Goal: Task Accomplishment & Management: Use online tool/utility

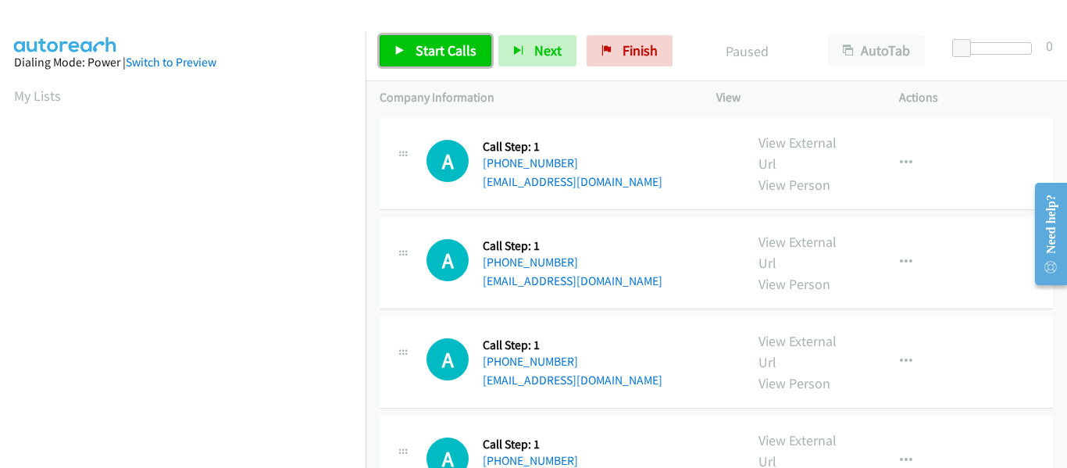
click at [401, 53] on icon at bounding box center [399, 51] width 11 height 11
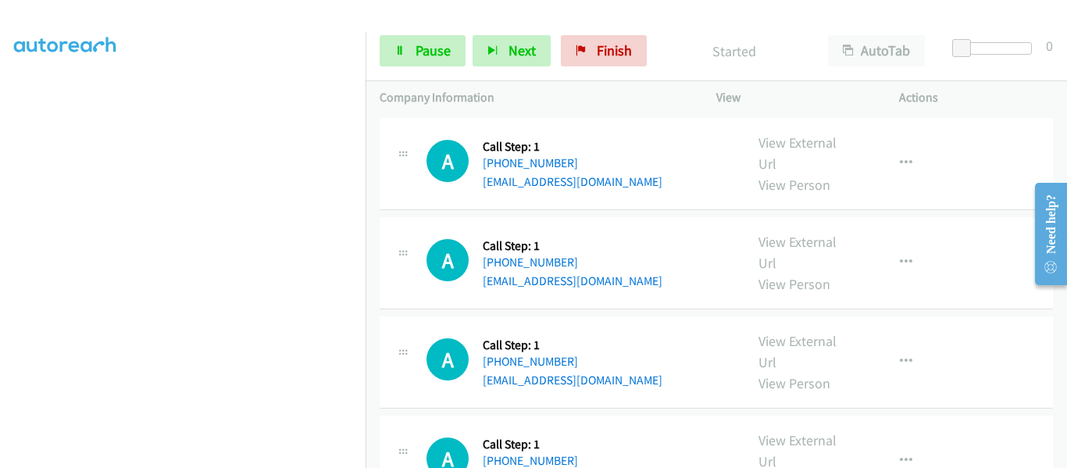
scroll to position [408, 0]
click at [410, 48] on link "Pause" at bounding box center [422, 50] width 86 height 31
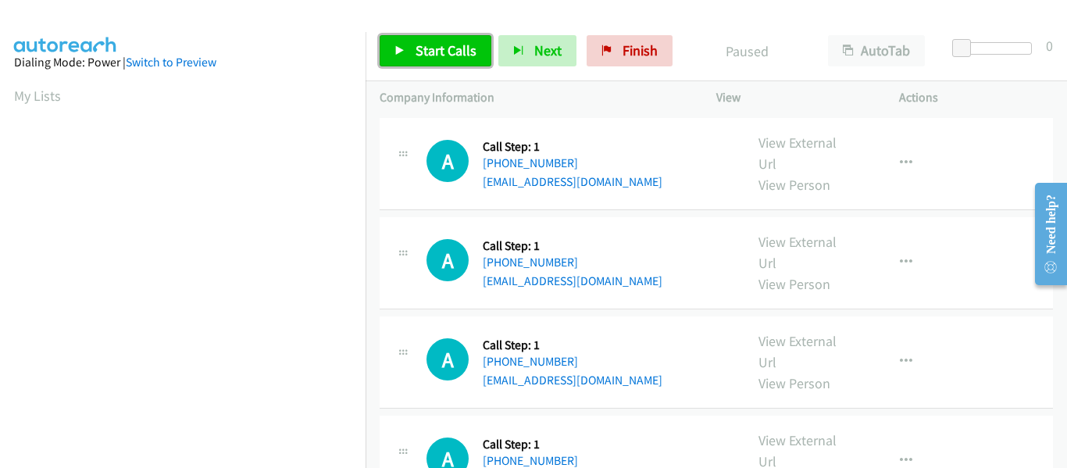
click at [411, 51] on link "Start Calls" at bounding box center [435, 50] width 112 height 31
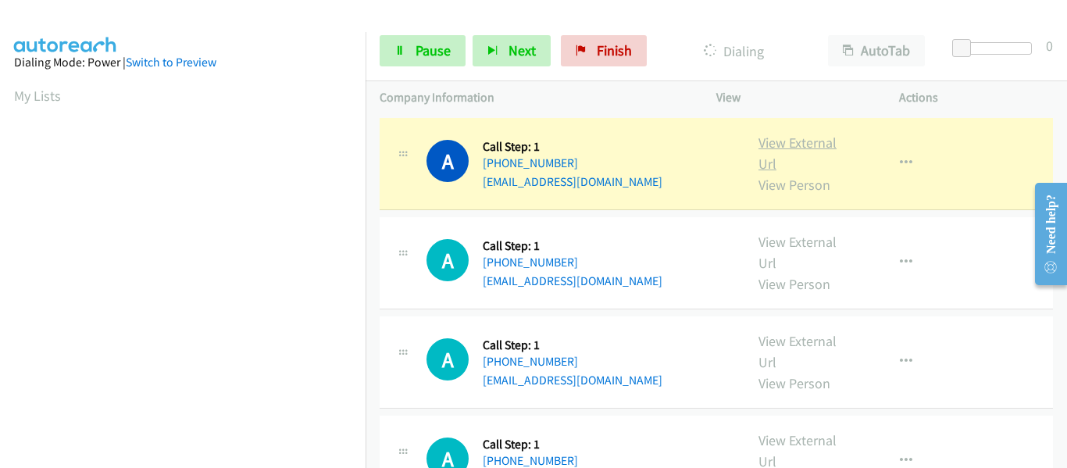
click at [799, 141] on link "View External Url" at bounding box center [797, 153] width 78 height 39
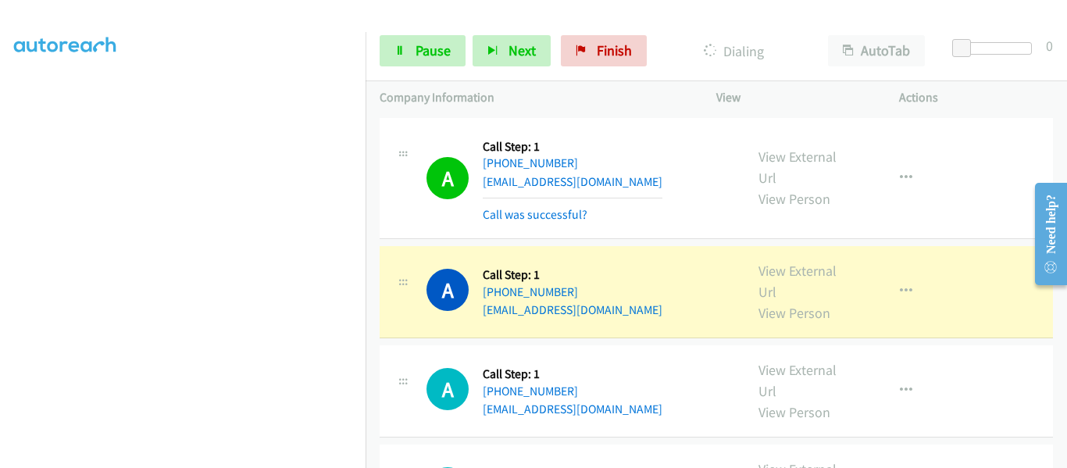
scroll to position [78, 0]
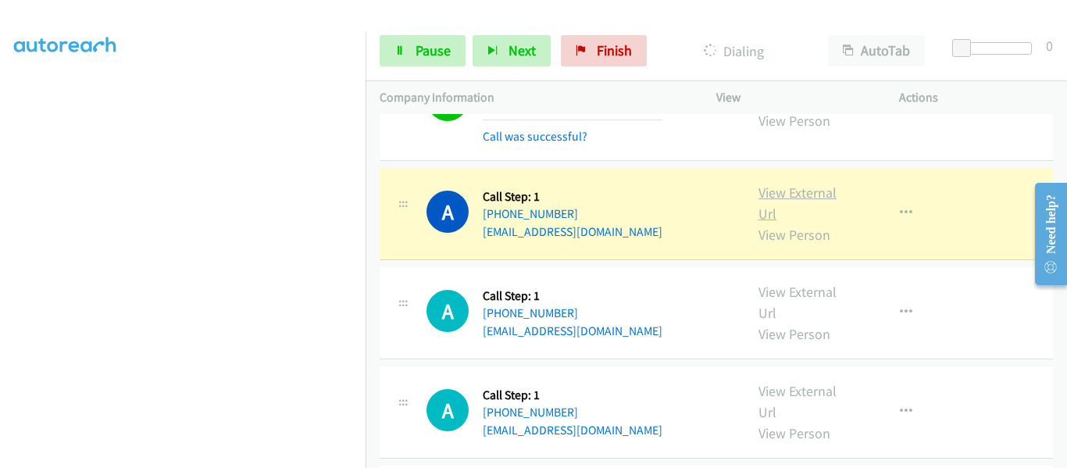
click at [794, 198] on link "View External Url" at bounding box center [797, 202] width 78 height 39
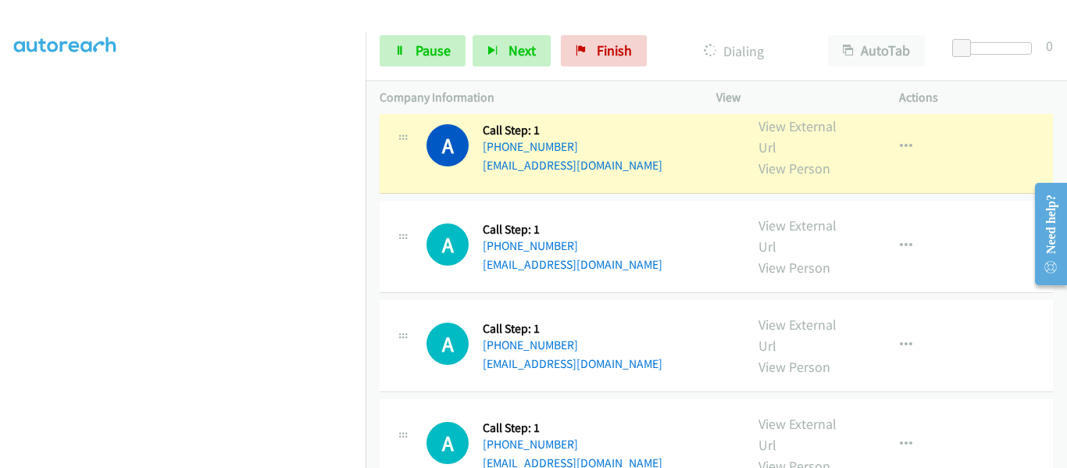
scroll to position [234, 0]
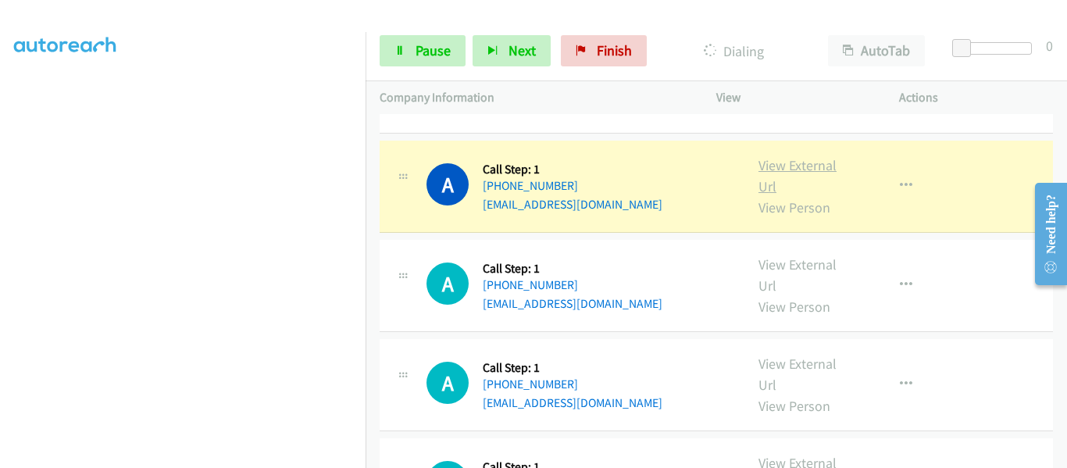
click at [793, 166] on link "View External Url" at bounding box center [797, 175] width 78 height 39
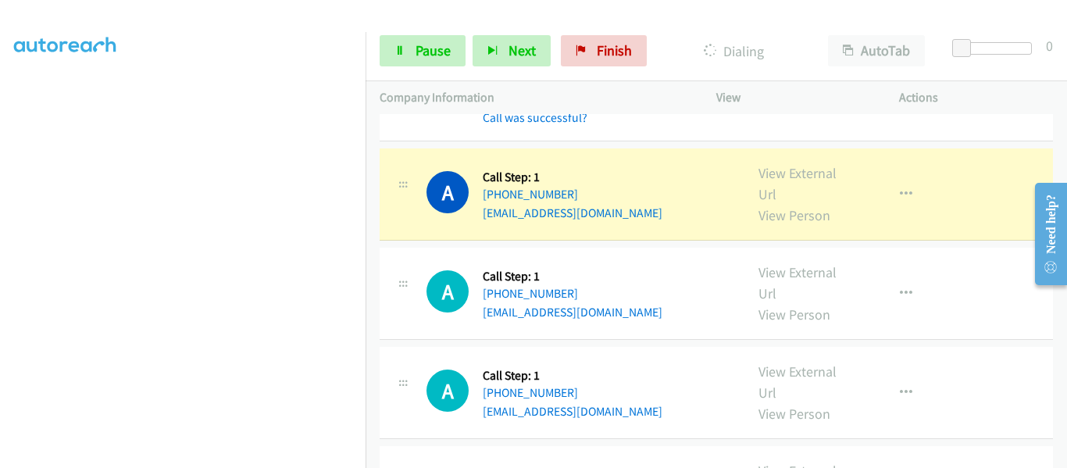
scroll to position [390, 0]
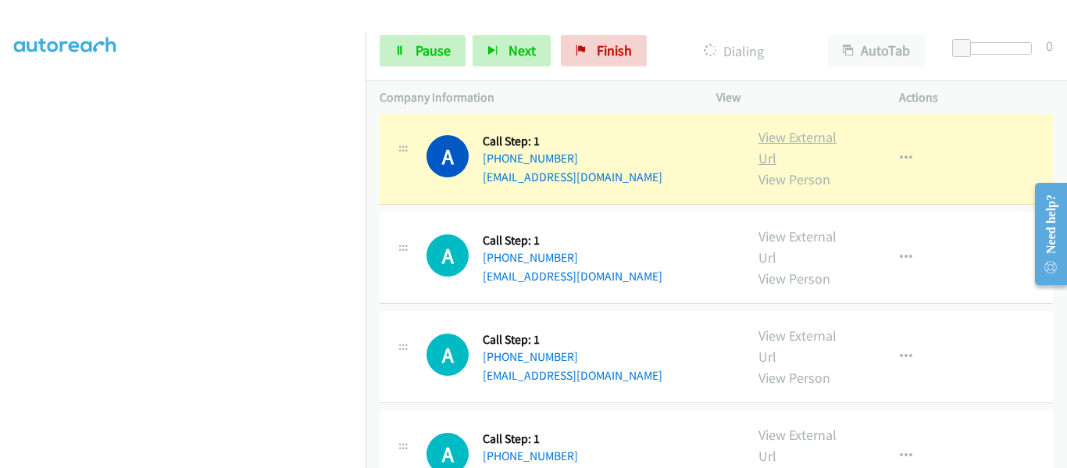
click at [805, 141] on link "View External Url" at bounding box center [797, 147] width 78 height 39
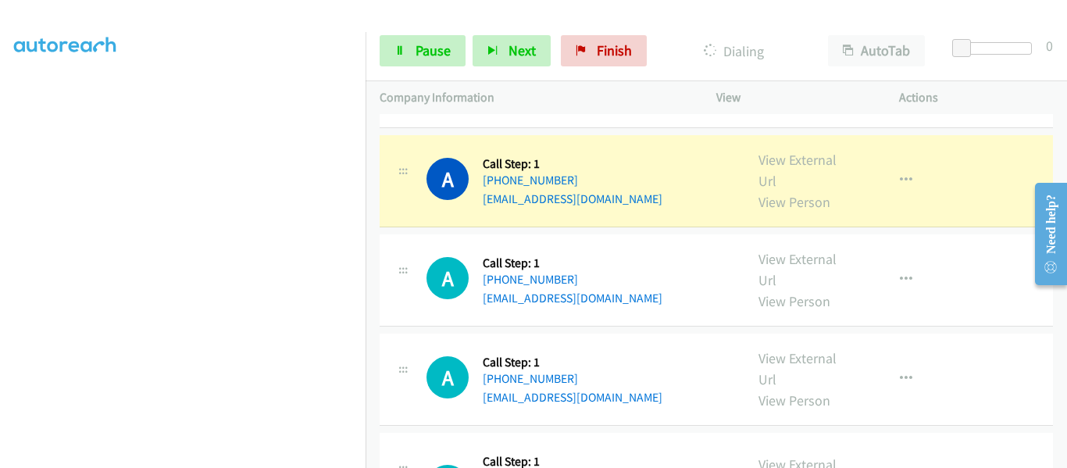
scroll to position [469, 0]
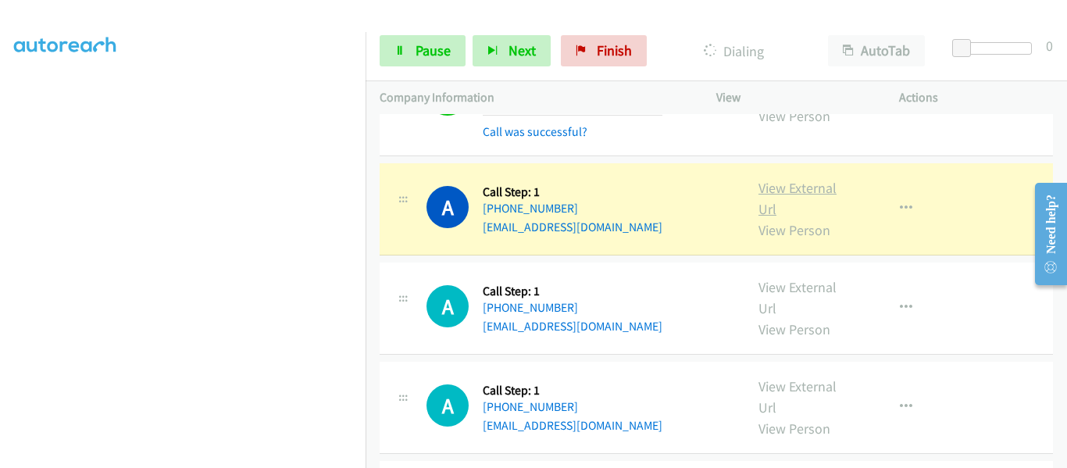
click at [790, 190] on link "View External Url" at bounding box center [797, 198] width 78 height 39
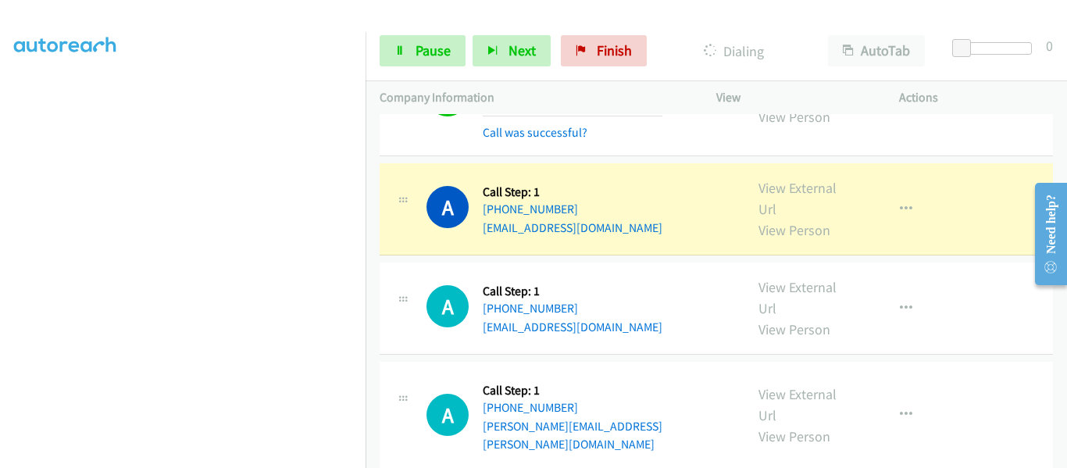
scroll to position [625, 0]
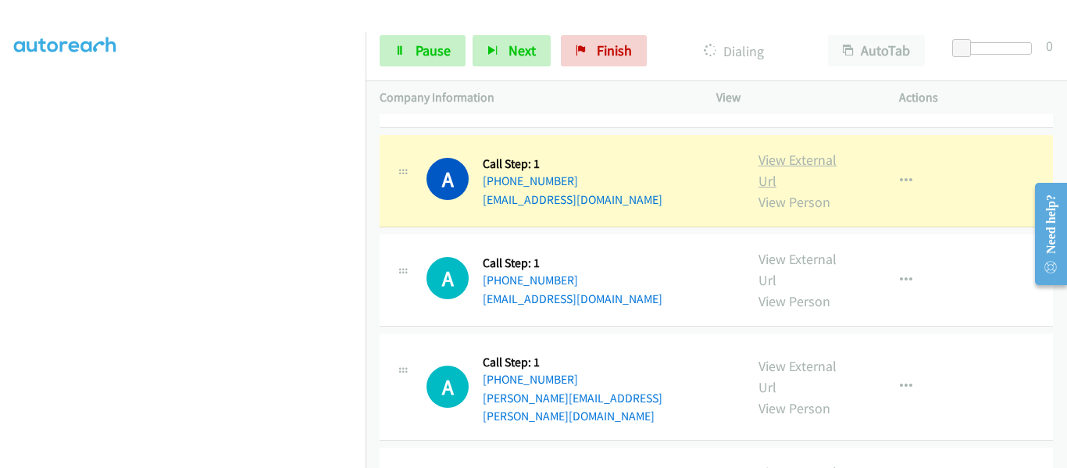
click at [805, 162] on link "View External Url" at bounding box center [797, 170] width 78 height 39
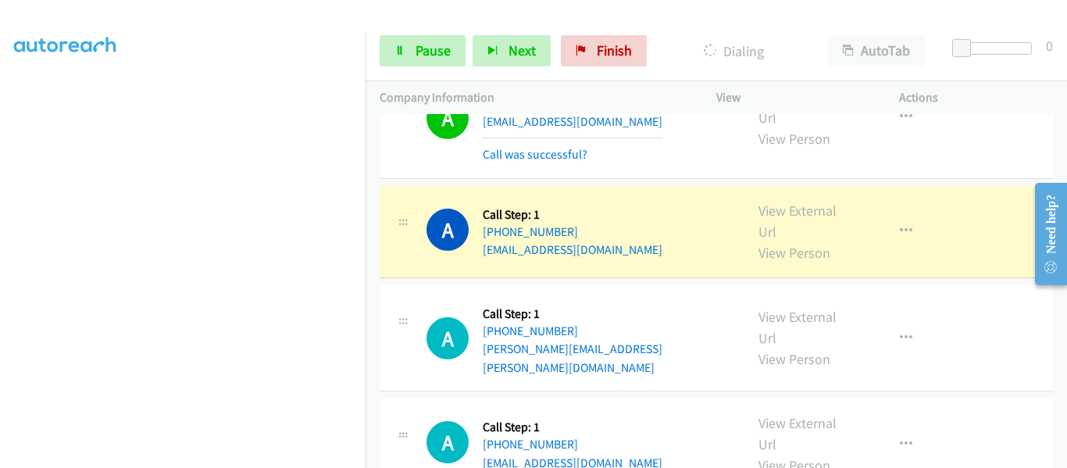
scroll to position [781, 0]
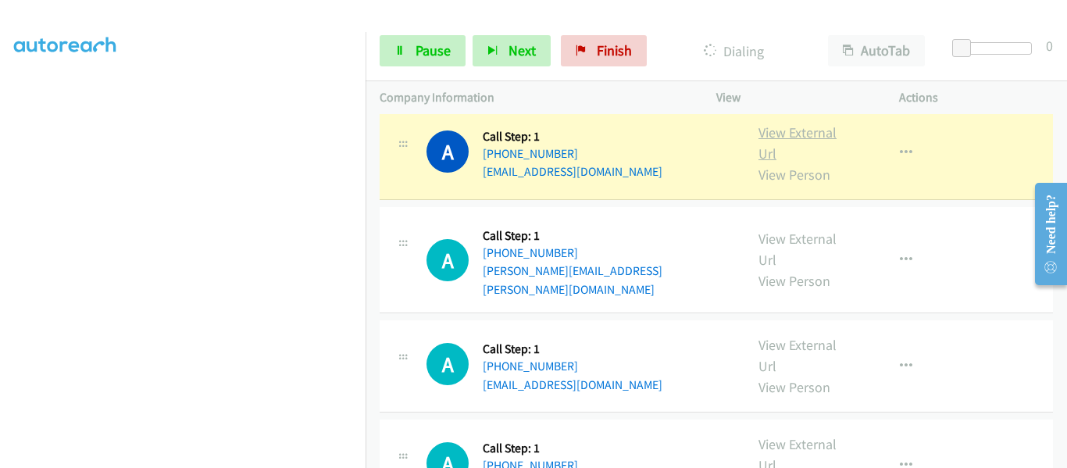
click at [790, 135] on link "View External Url" at bounding box center [797, 142] width 78 height 39
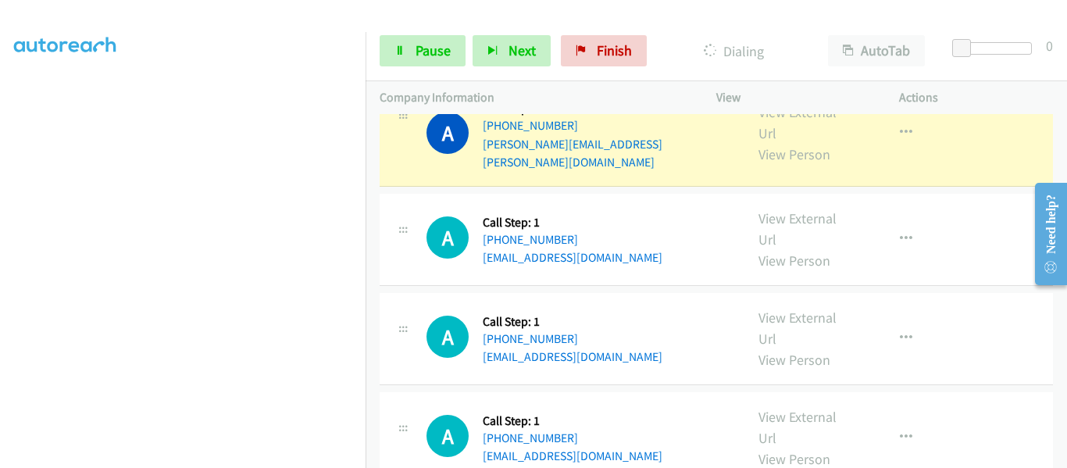
scroll to position [859, 0]
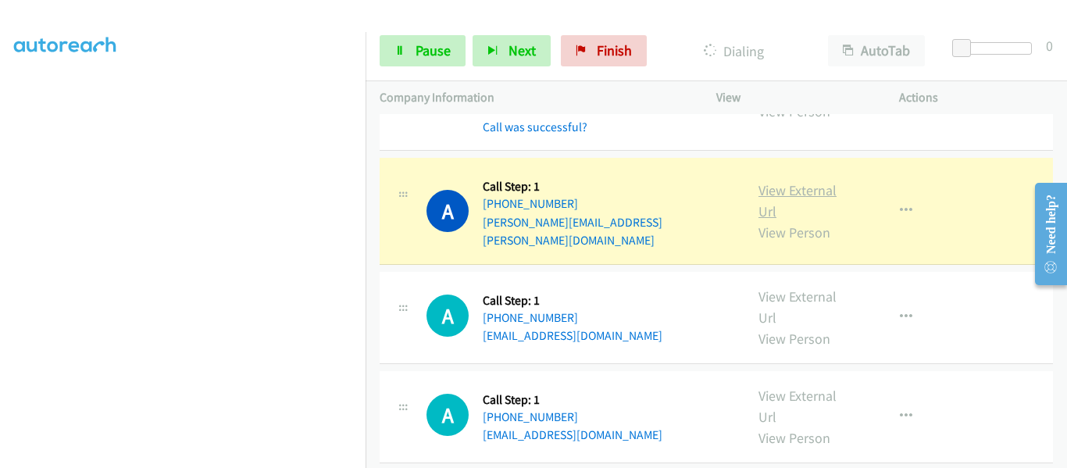
click at [789, 187] on link "View External Url" at bounding box center [797, 200] width 78 height 39
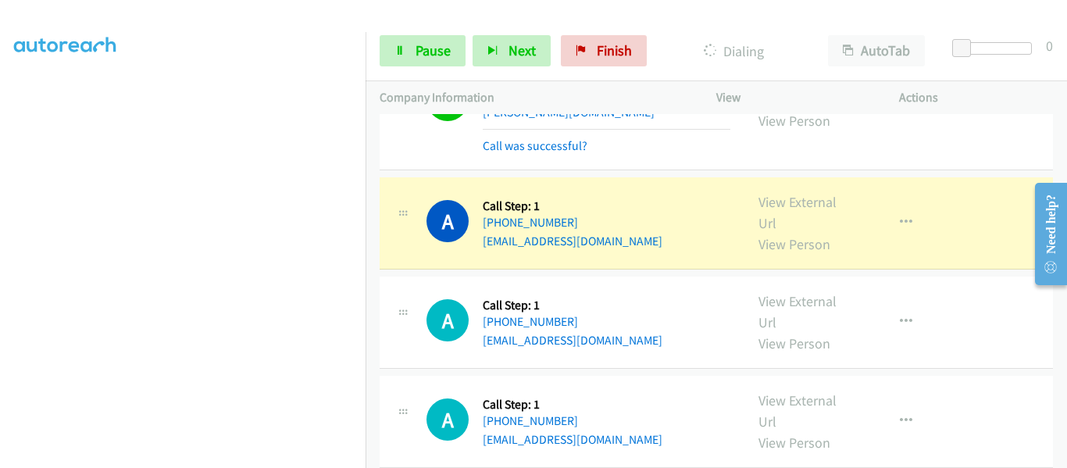
scroll to position [1015, 0]
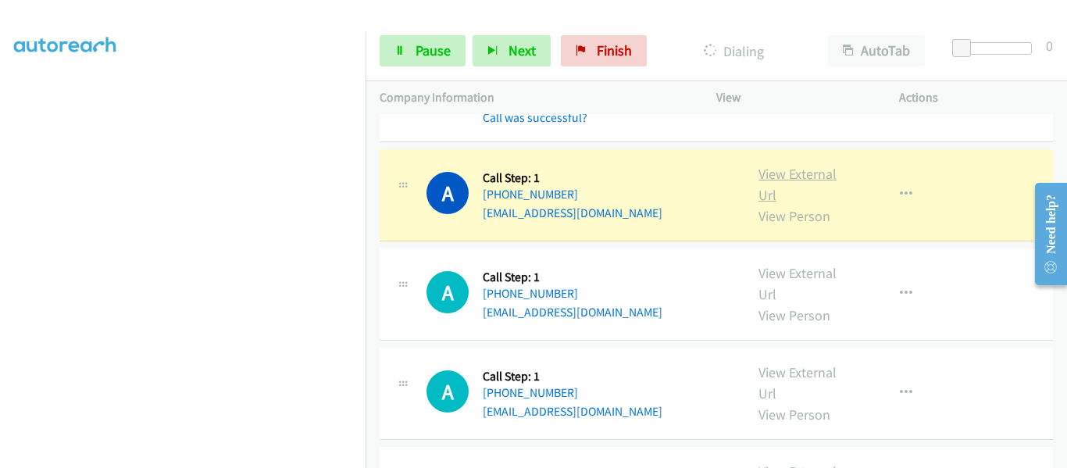
click at [816, 165] on link "View External Url" at bounding box center [797, 184] width 78 height 39
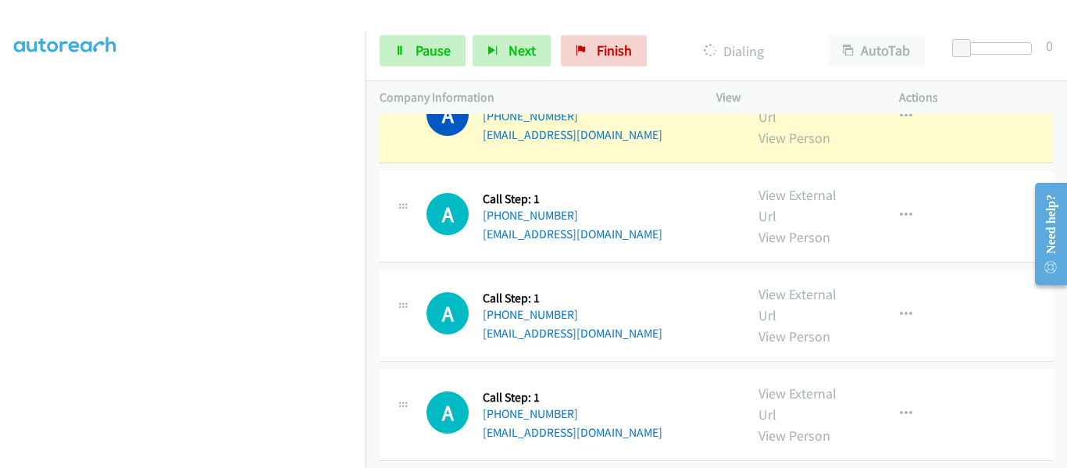
scroll to position [1110, 0]
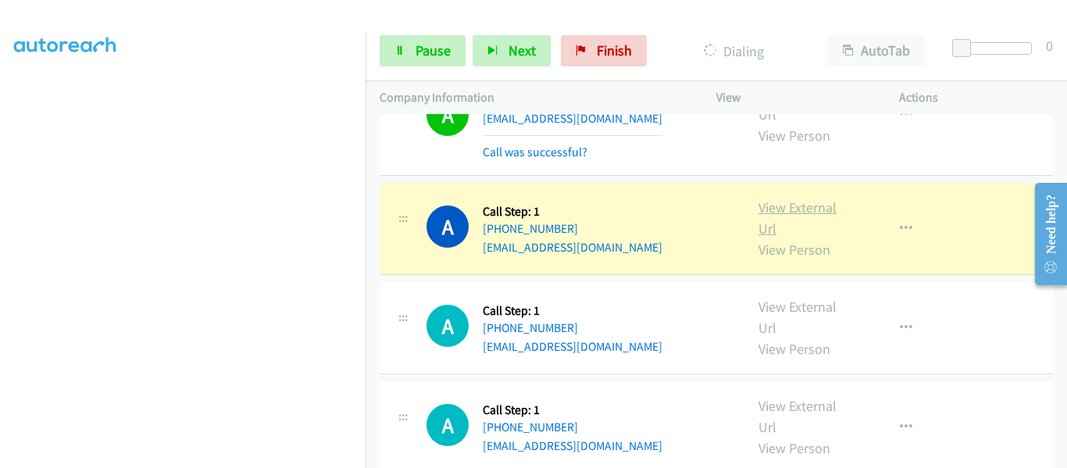
click at [814, 198] on link "View External Url" at bounding box center [797, 217] width 78 height 39
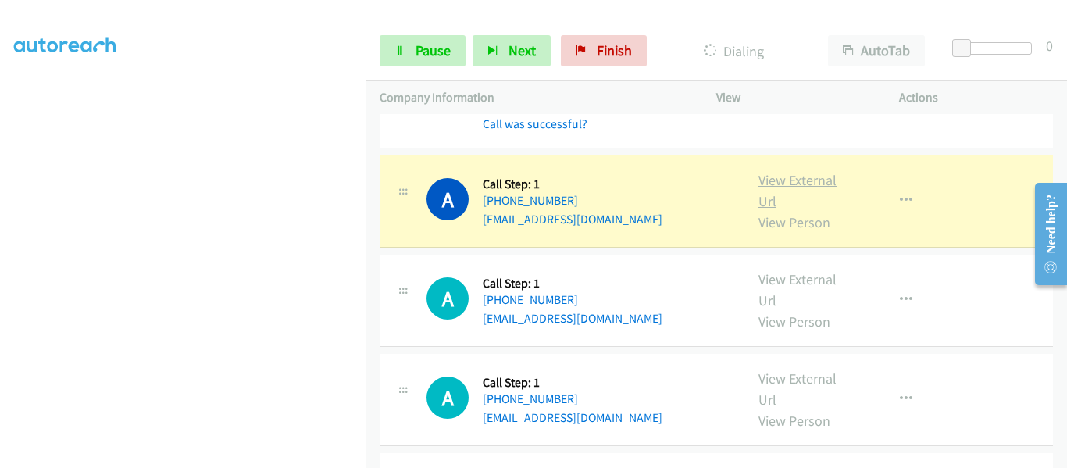
click at [802, 171] on link "View External Url" at bounding box center [797, 190] width 78 height 39
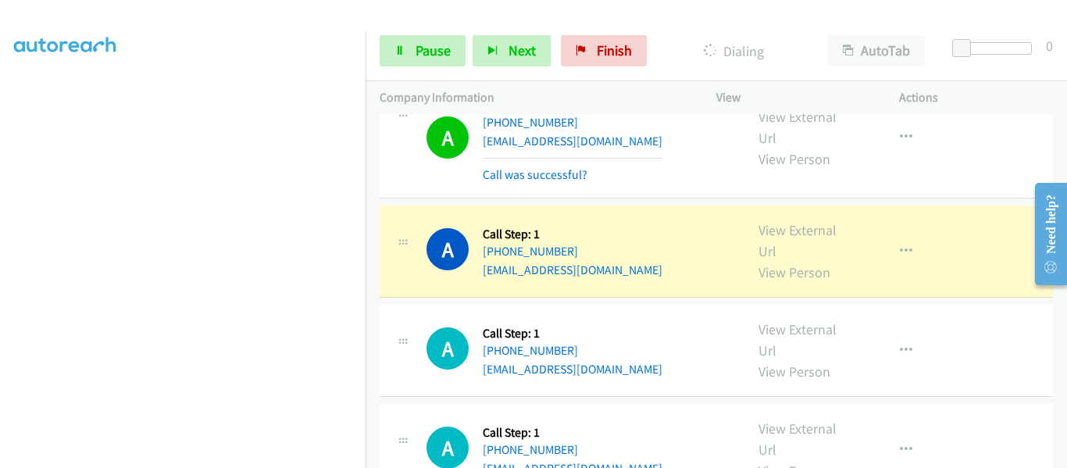
scroll to position [1422, 0]
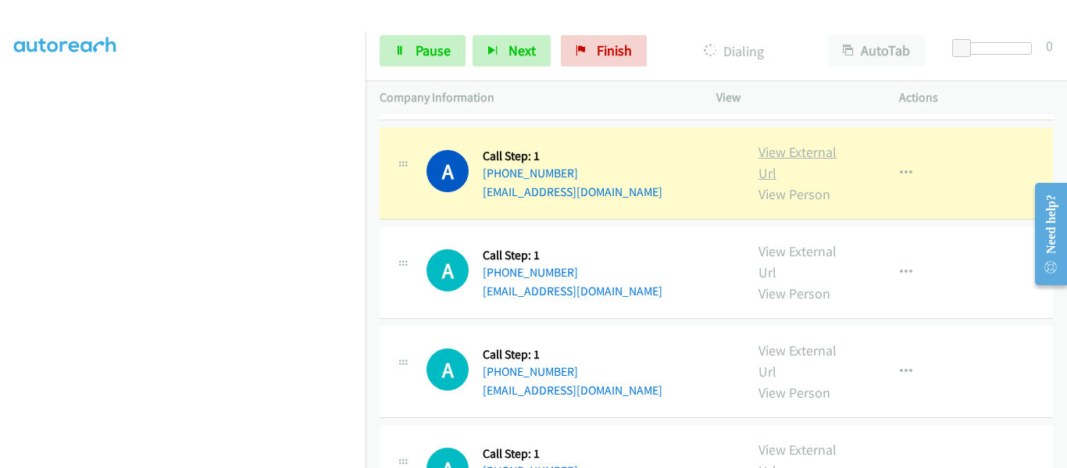
click at [800, 143] on link "View External Url" at bounding box center [797, 162] width 78 height 39
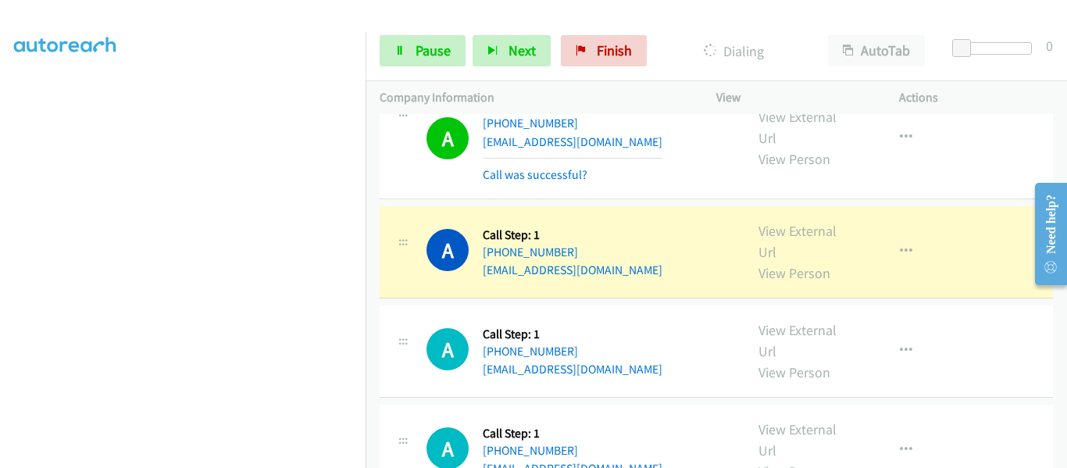
scroll to position [1500, 0]
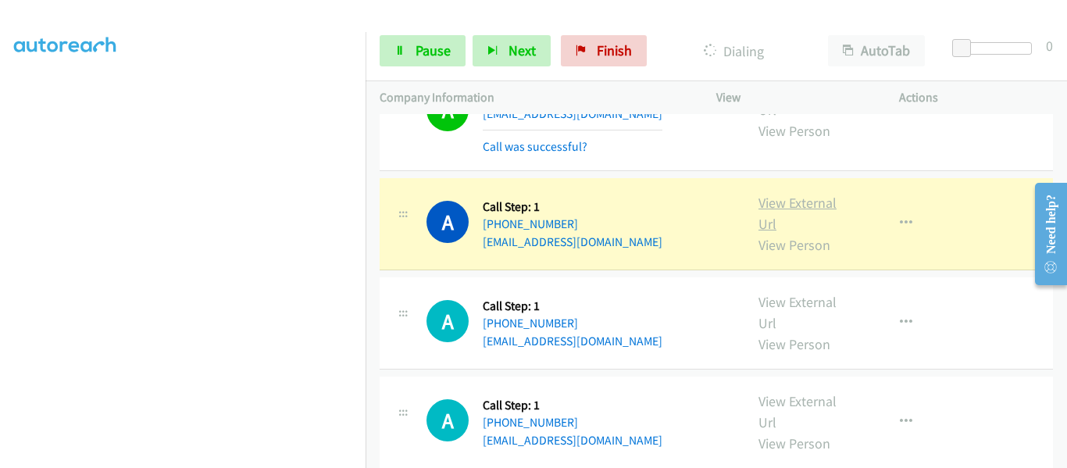
click at [789, 194] on link "View External Url" at bounding box center [797, 213] width 78 height 39
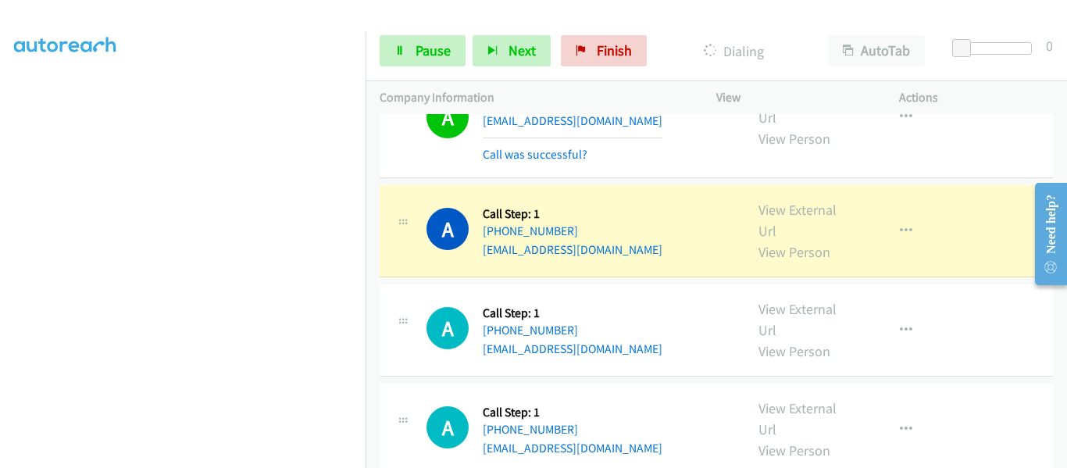
scroll to position [1656, 0]
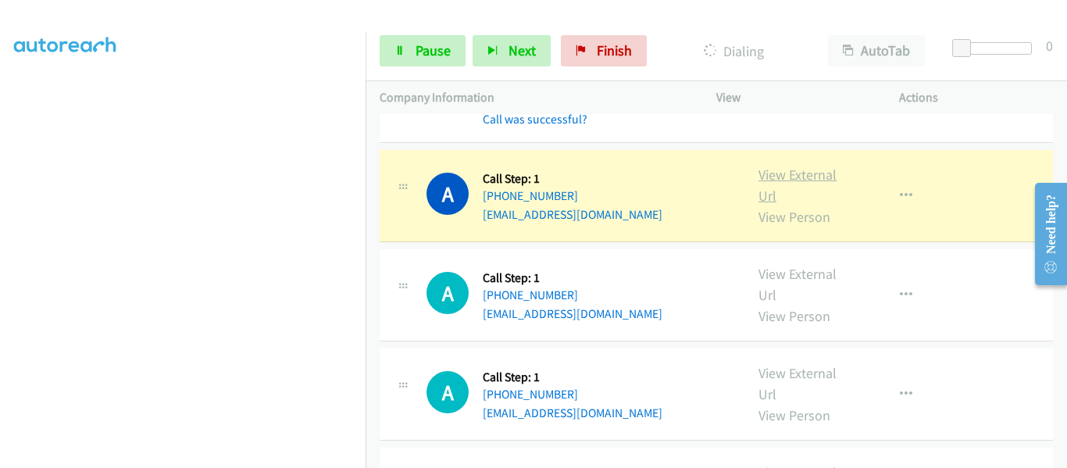
click at [766, 166] on link "View External Url" at bounding box center [797, 185] width 78 height 39
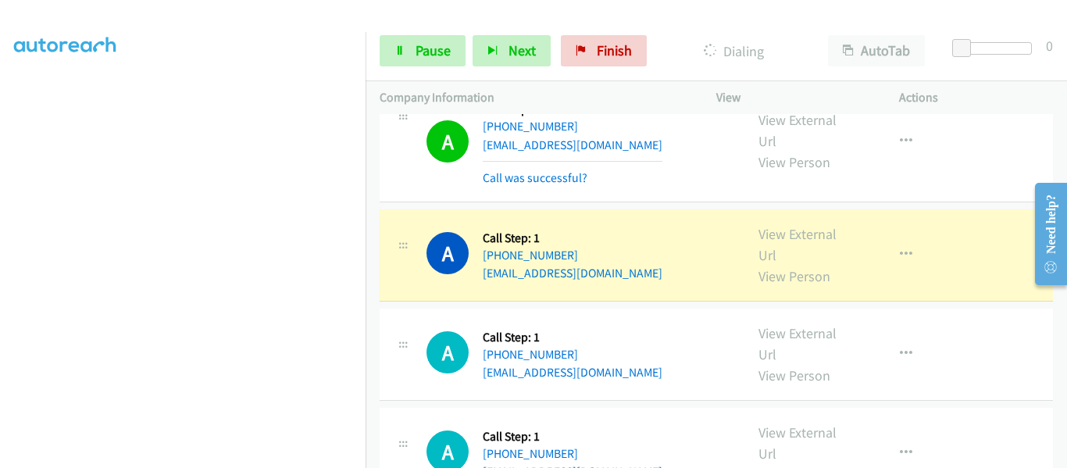
scroll to position [1812, 0]
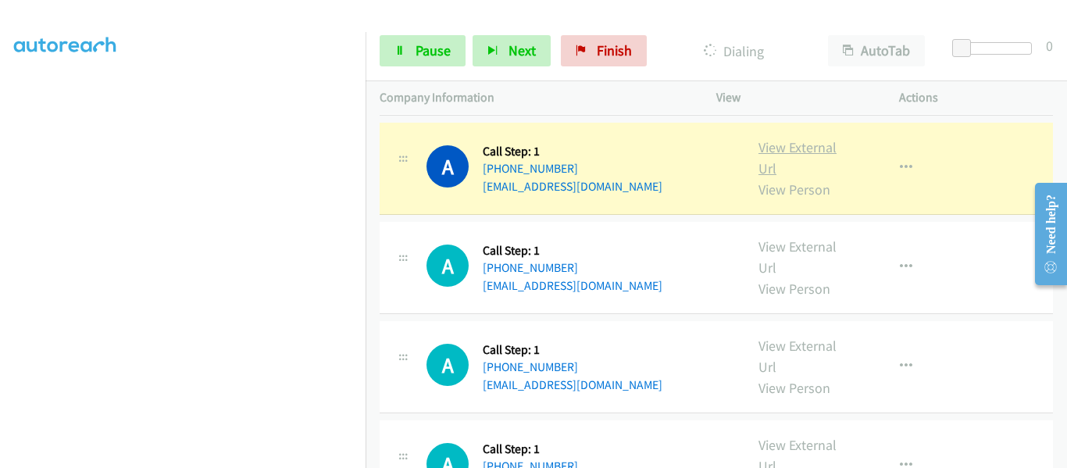
click at [786, 138] on link "View External Url" at bounding box center [797, 157] width 78 height 39
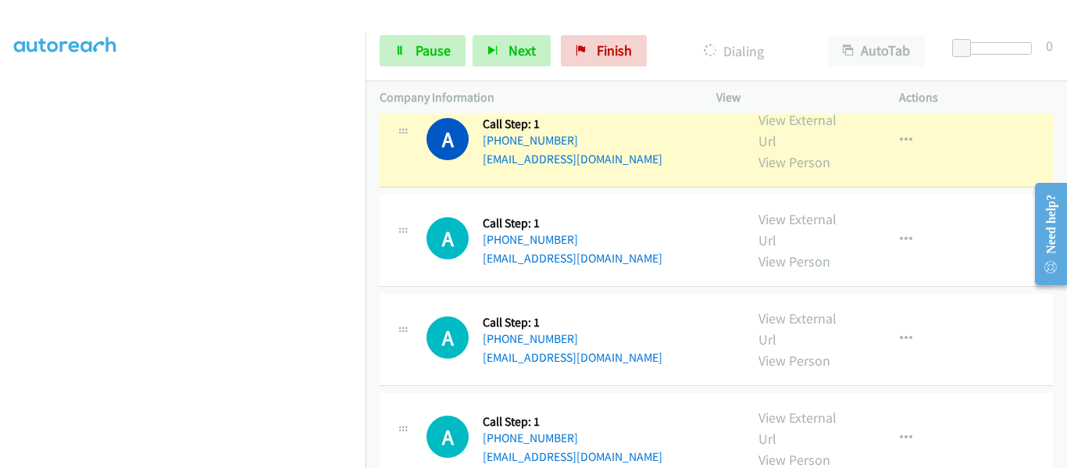
scroll to position [1890, 0]
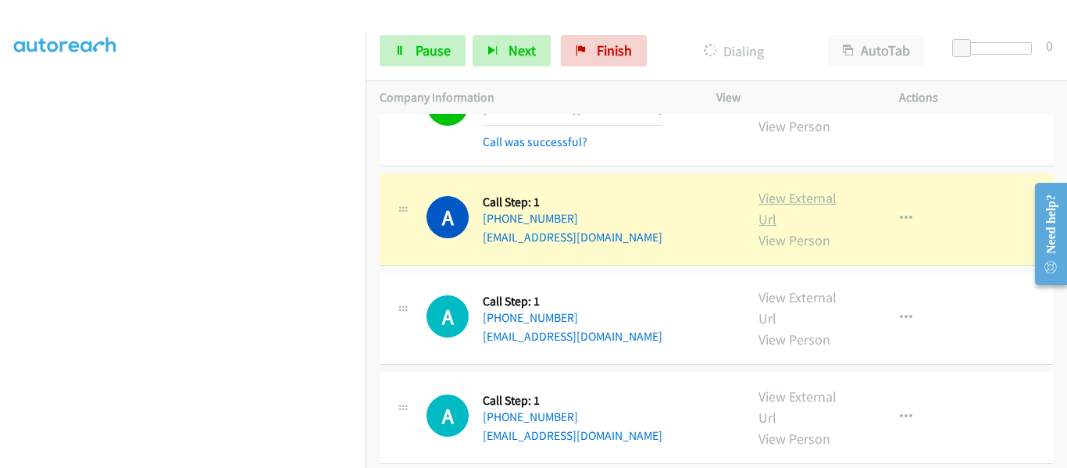
click at [781, 189] on link "View External Url" at bounding box center [797, 208] width 78 height 39
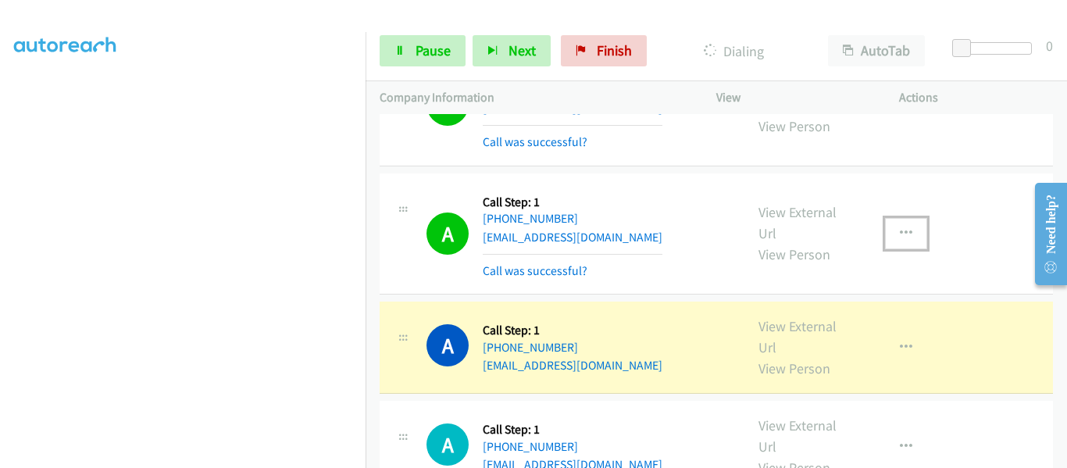
click at [900, 227] on icon "button" at bounding box center [906, 233] width 12 height 12
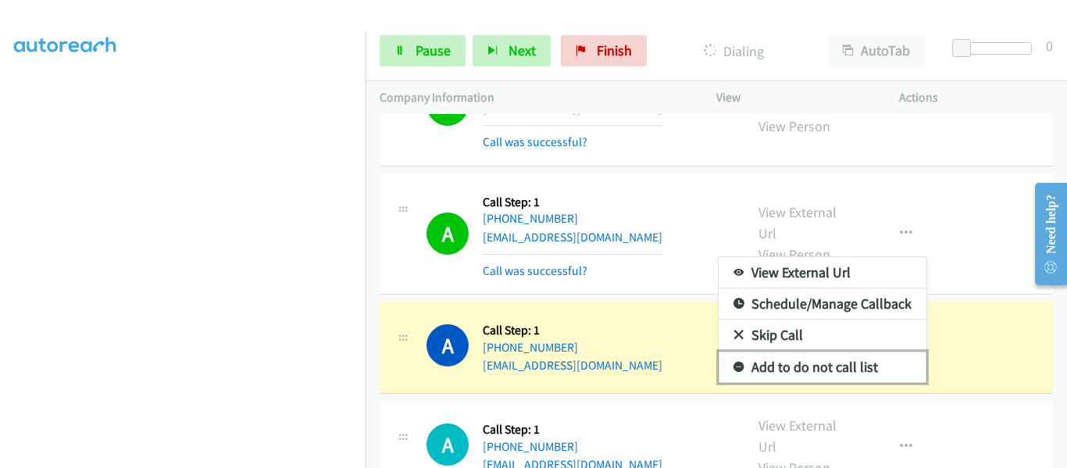
click at [856, 353] on link "Add to do not call list" at bounding box center [822, 366] width 208 height 31
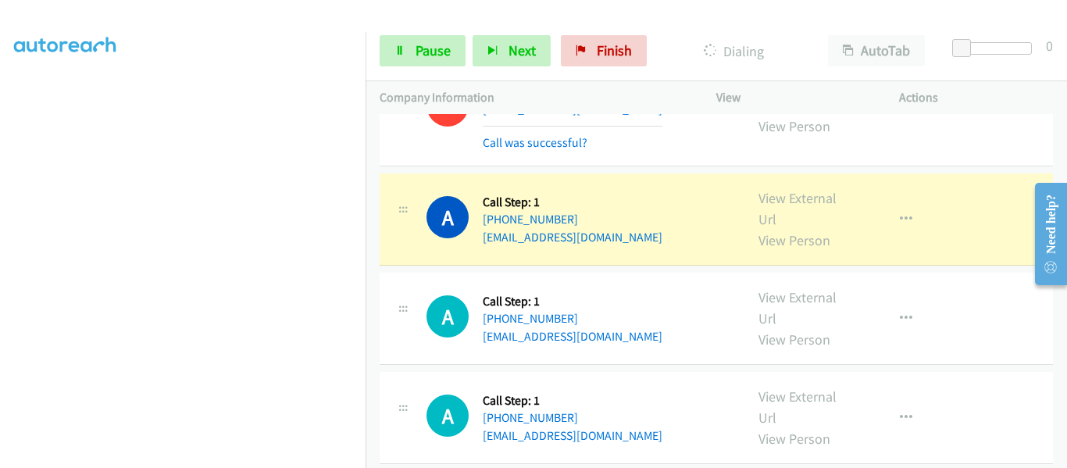
scroll to position [2047, 0]
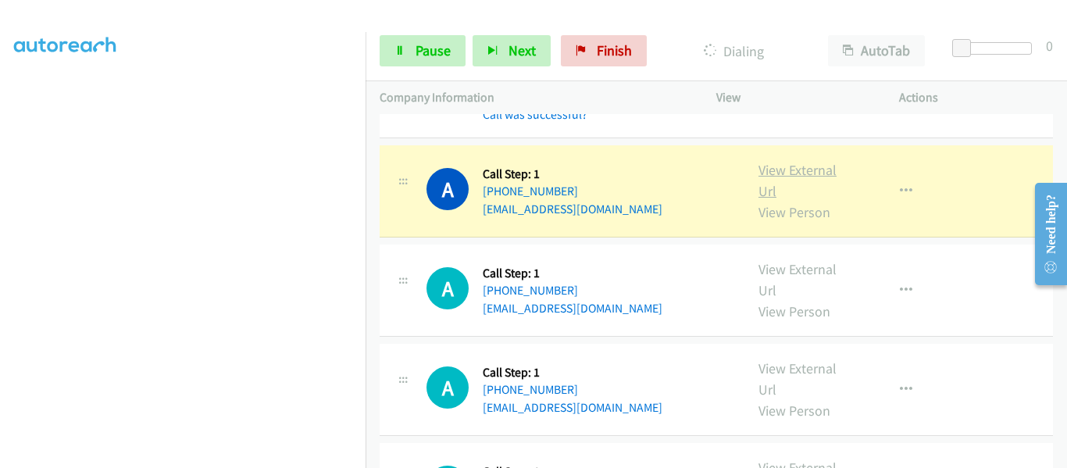
click at [785, 161] on link "View External Url" at bounding box center [797, 180] width 78 height 39
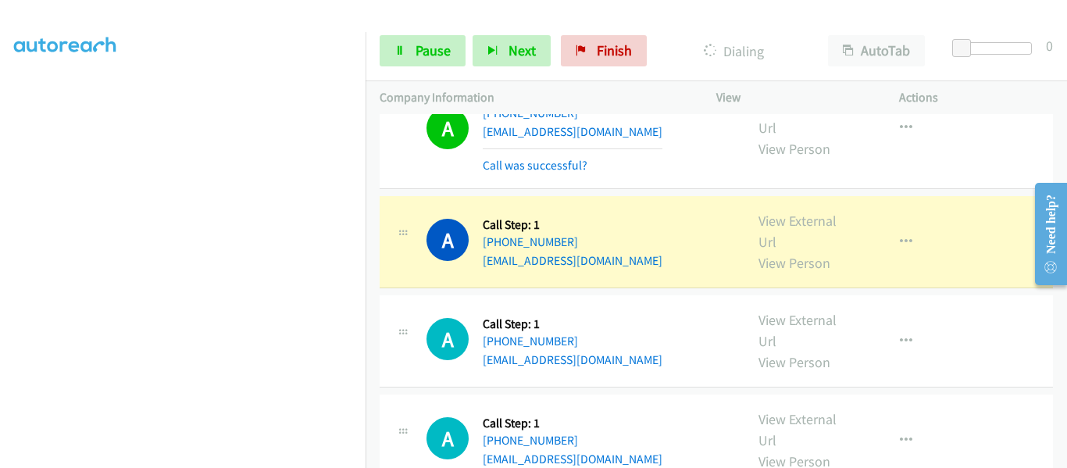
scroll to position [2281, 0]
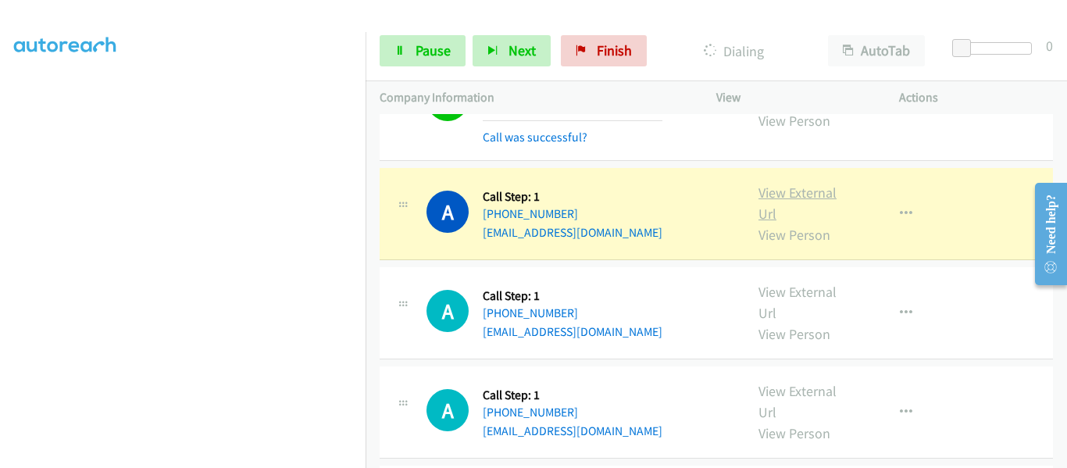
click at [786, 183] on link "View External Url" at bounding box center [797, 202] width 78 height 39
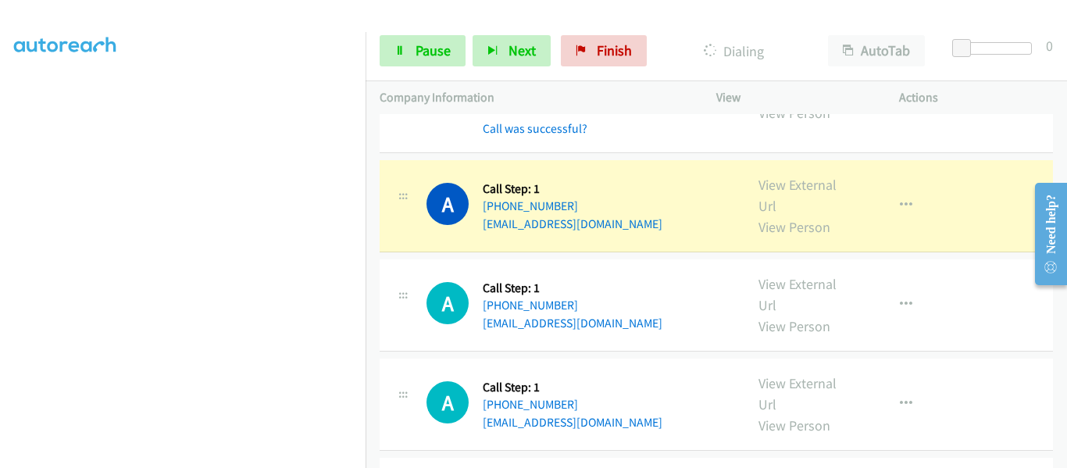
scroll to position [2437, 0]
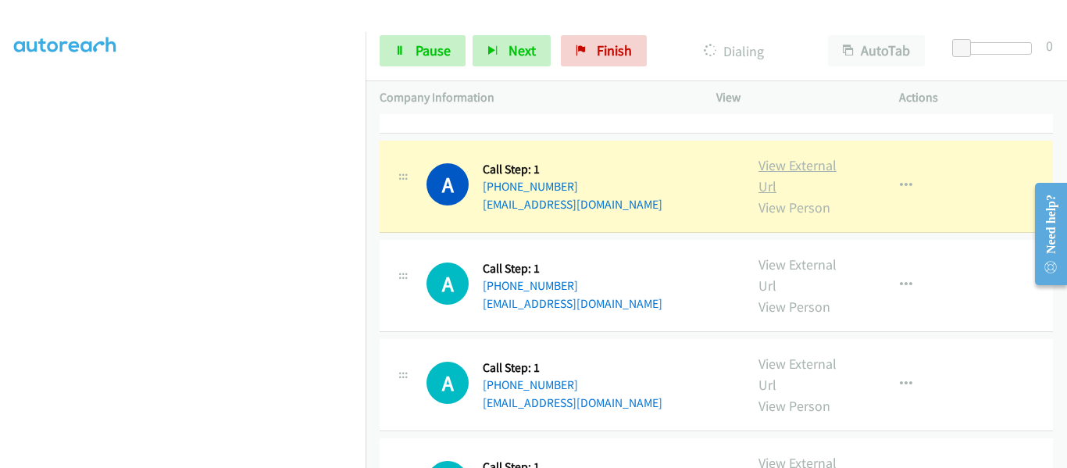
click at [796, 156] on link "View External Url" at bounding box center [797, 175] width 78 height 39
click at [900, 180] on icon "button" at bounding box center [906, 186] width 12 height 12
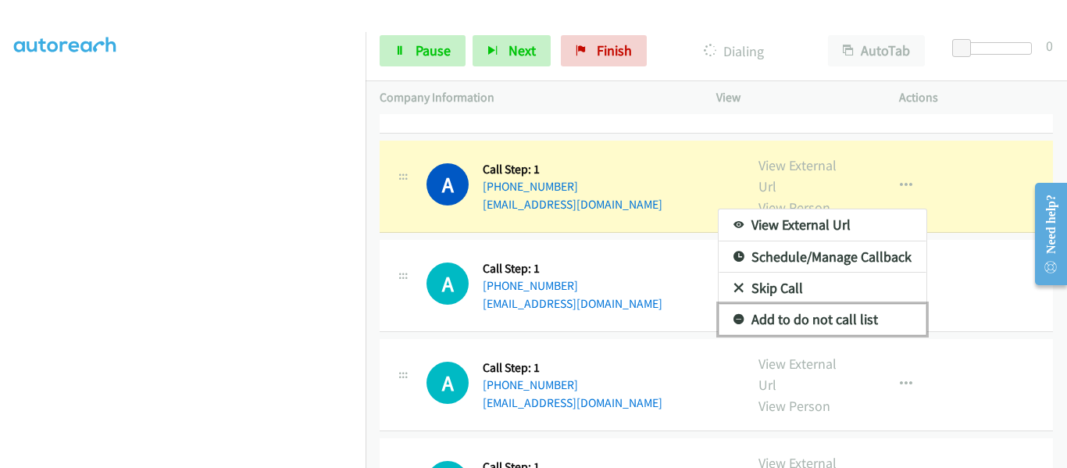
click at [836, 305] on link "Add to do not call list" at bounding box center [822, 319] width 208 height 31
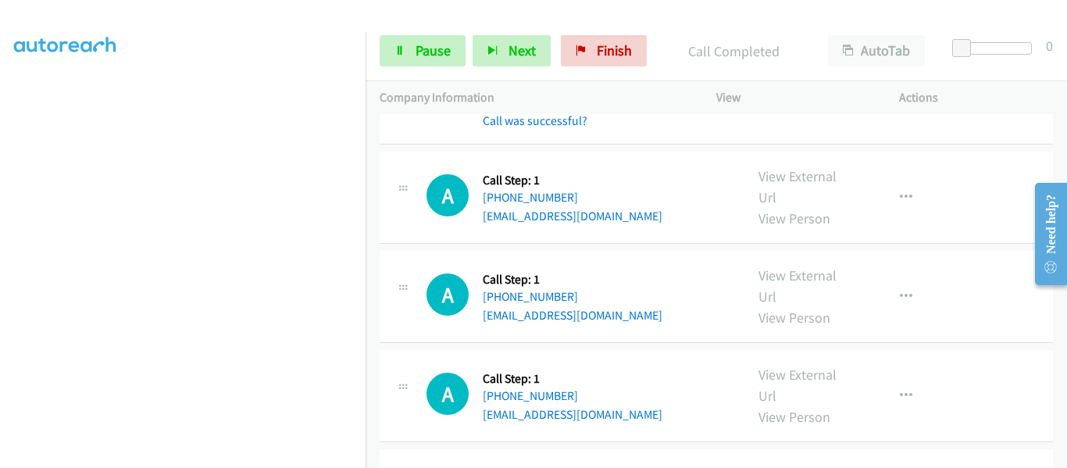
scroll to position [2593, 0]
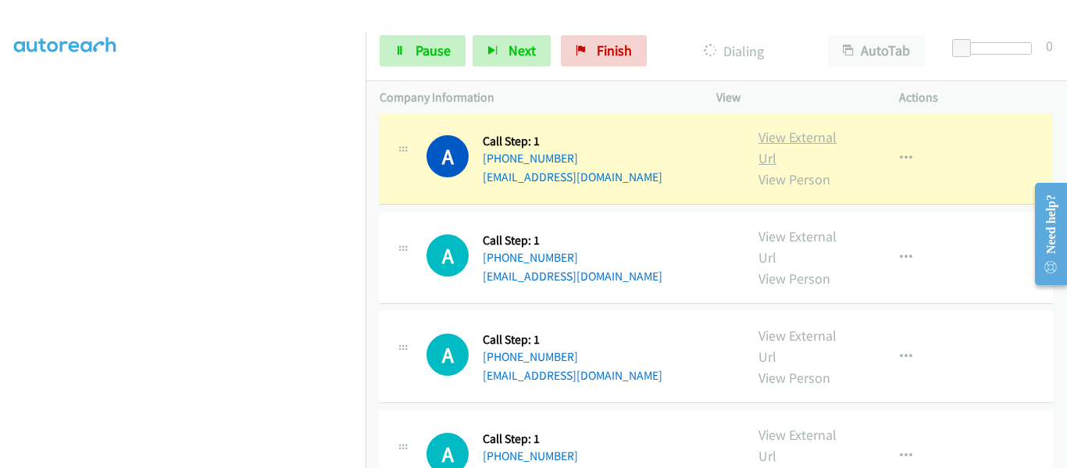
click at [786, 128] on link "View External Url" at bounding box center [797, 147] width 78 height 39
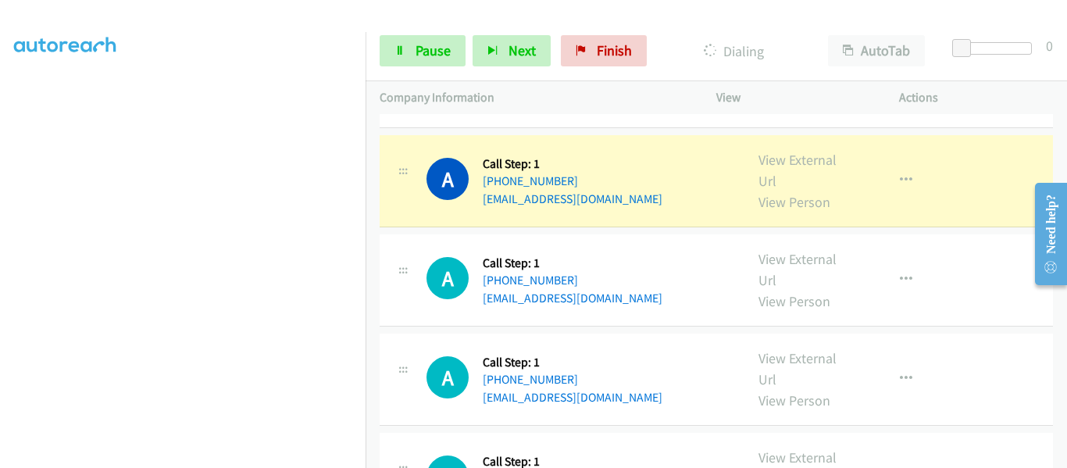
scroll to position [2671, 0]
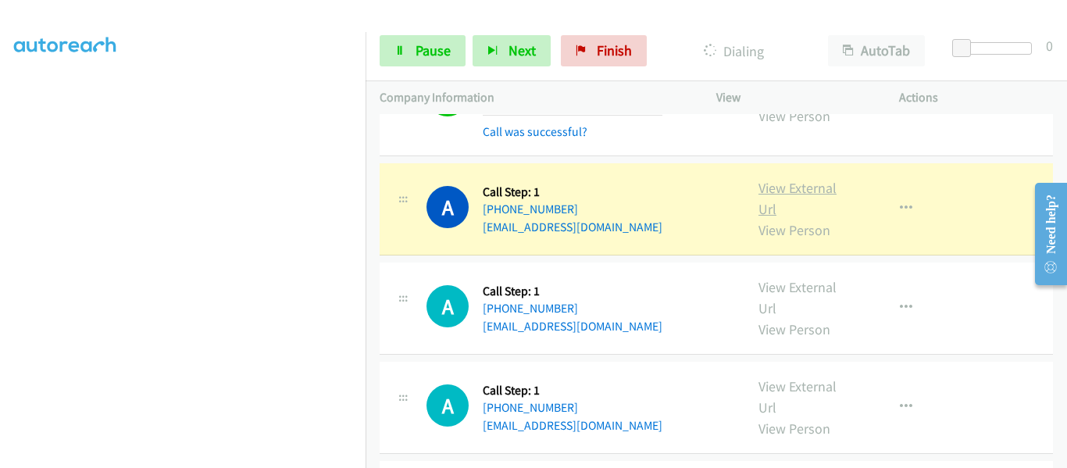
click at [803, 179] on link "View External Url" at bounding box center [797, 198] width 78 height 39
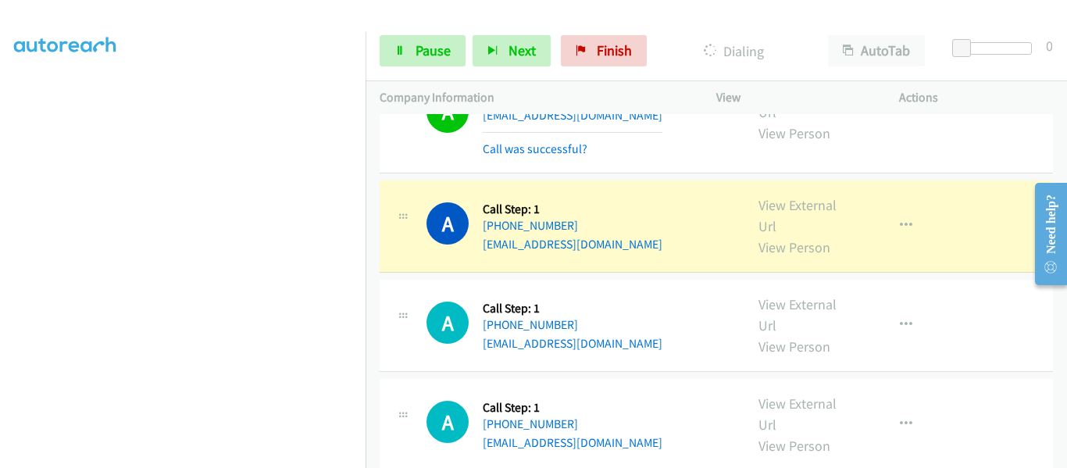
scroll to position [2827, 0]
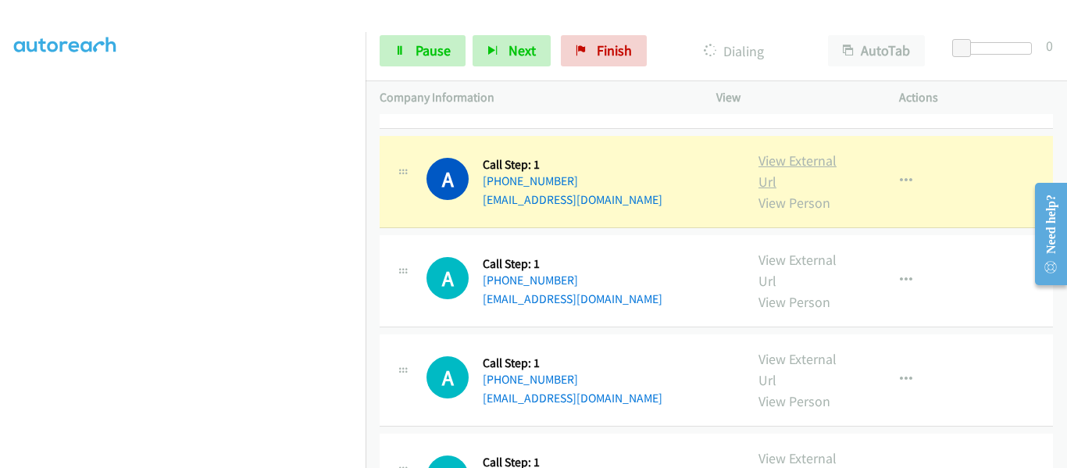
click at [787, 151] on link "View External Url" at bounding box center [797, 170] width 78 height 39
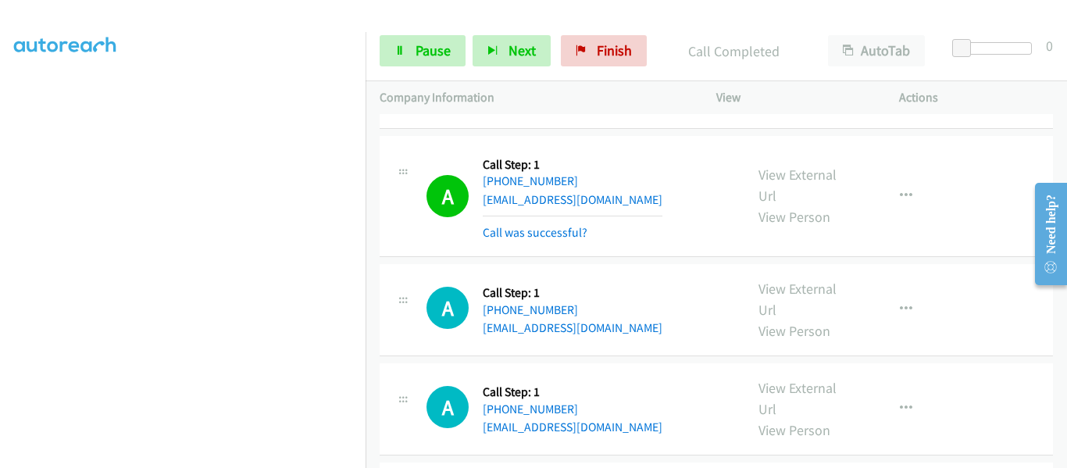
scroll to position [2905, 0]
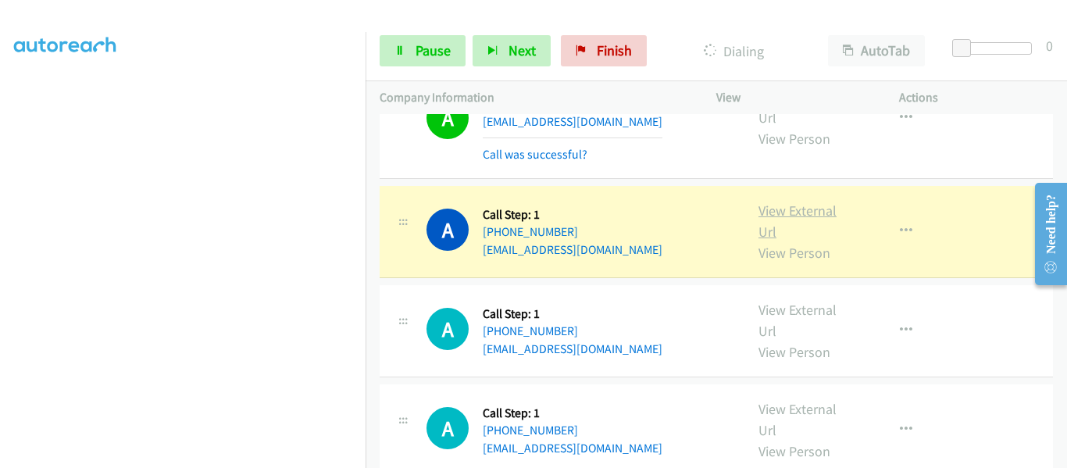
click at [796, 201] on link "View External Url" at bounding box center [797, 220] width 78 height 39
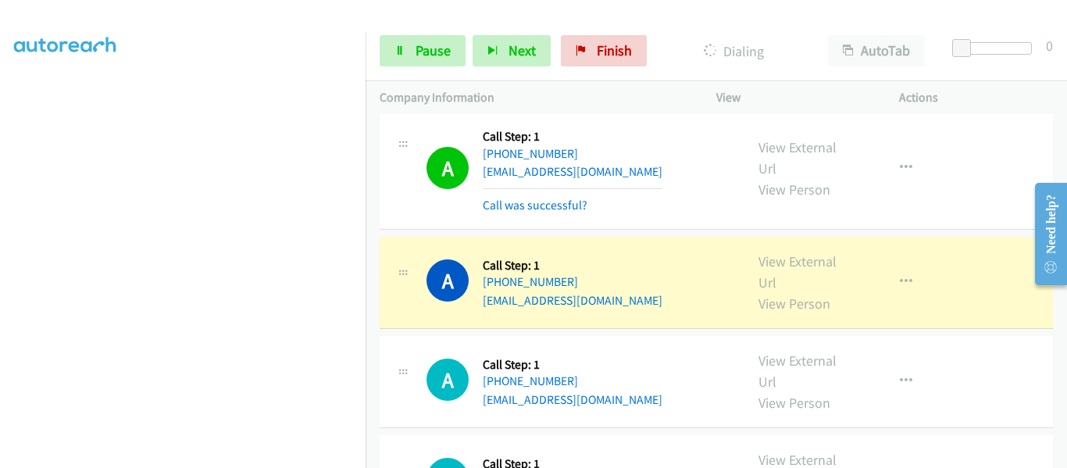
scroll to position [3062, 0]
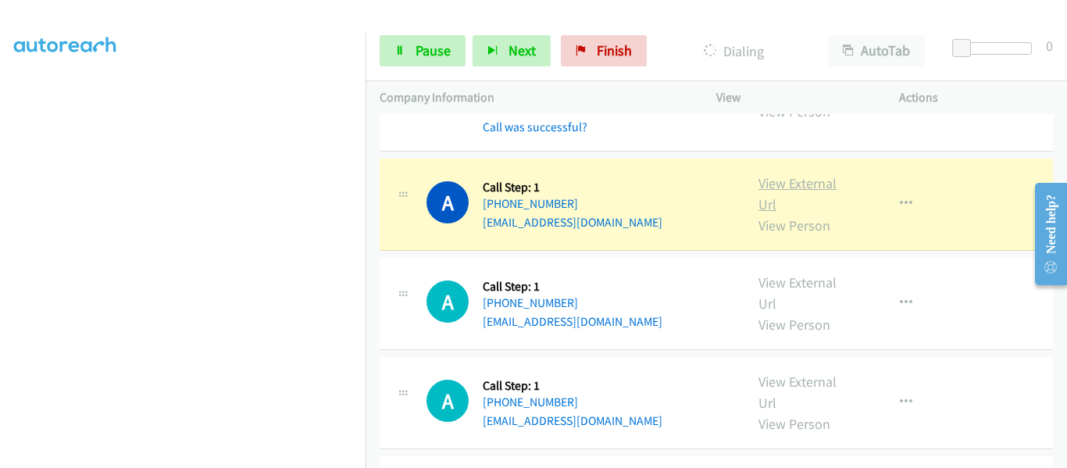
click at [792, 174] on link "View External Url" at bounding box center [797, 193] width 78 height 39
click at [400, 61] on link "Pause" at bounding box center [422, 50] width 86 height 31
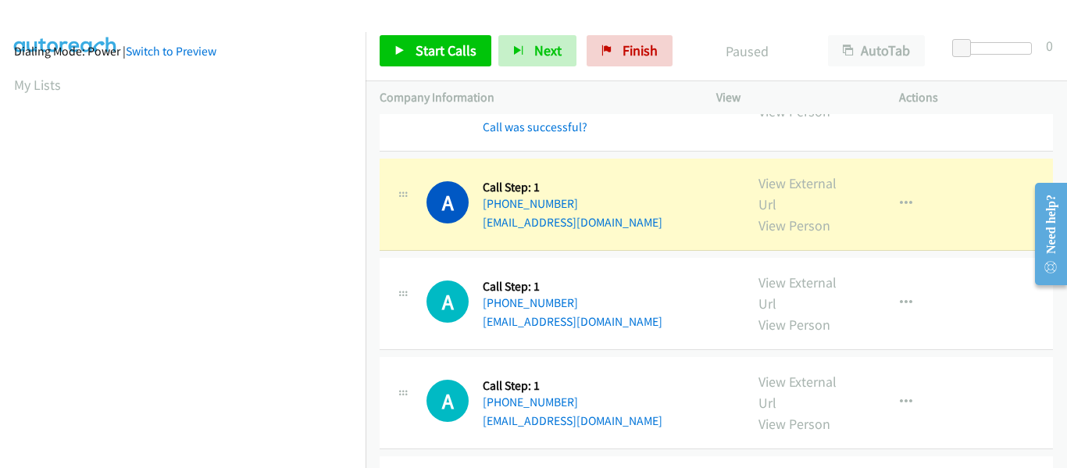
scroll to position [408, 0]
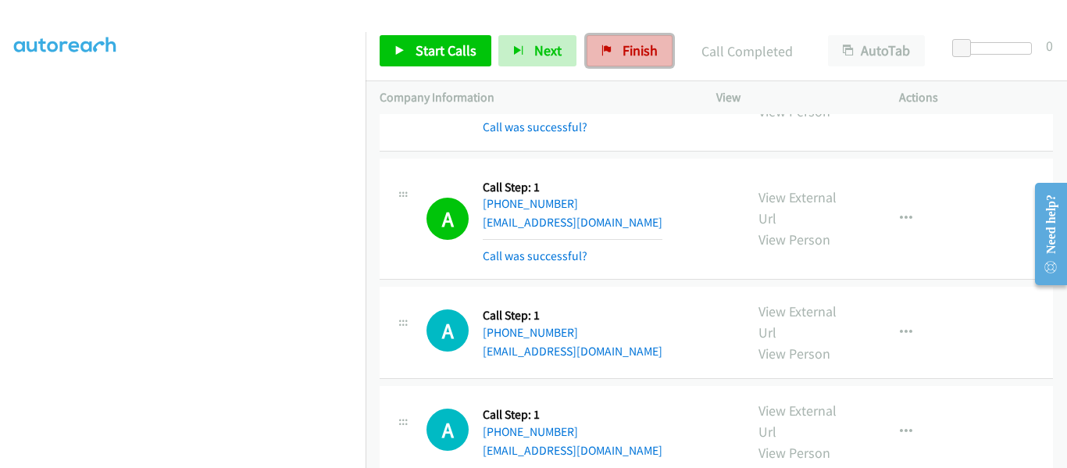
drag, startPoint x: 636, startPoint y: 55, endPoint x: 598, endPoint y: 49, distance: 38.8
click at [636, 55] on span "Finish" at bounding box center [639, 50] width 35 height 18
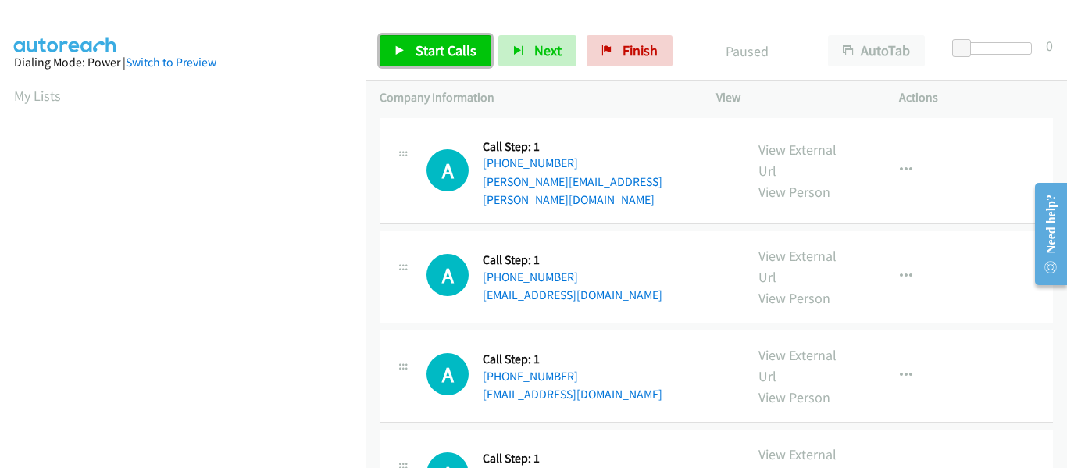
click at [405, 55] on link "Start Calls" at bounding box center [435, 50] width 112 height 31
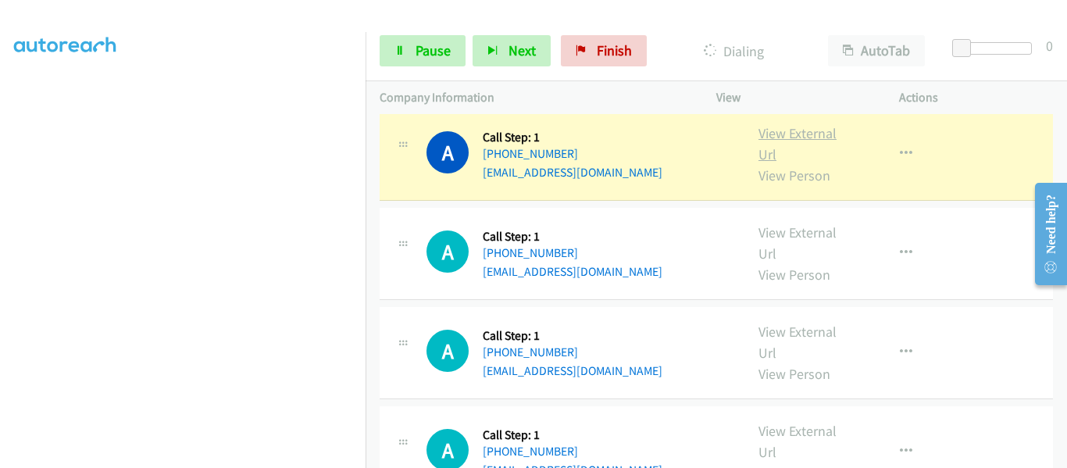
scroll to position [78, 0]
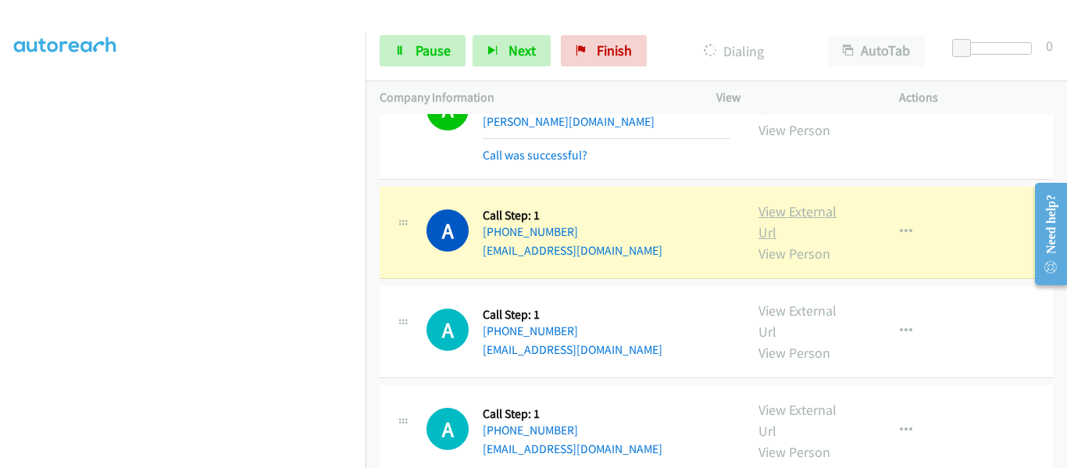
click at [795, 202] on link "View External Url" at bounding box center [797, 221] width 78 height 39
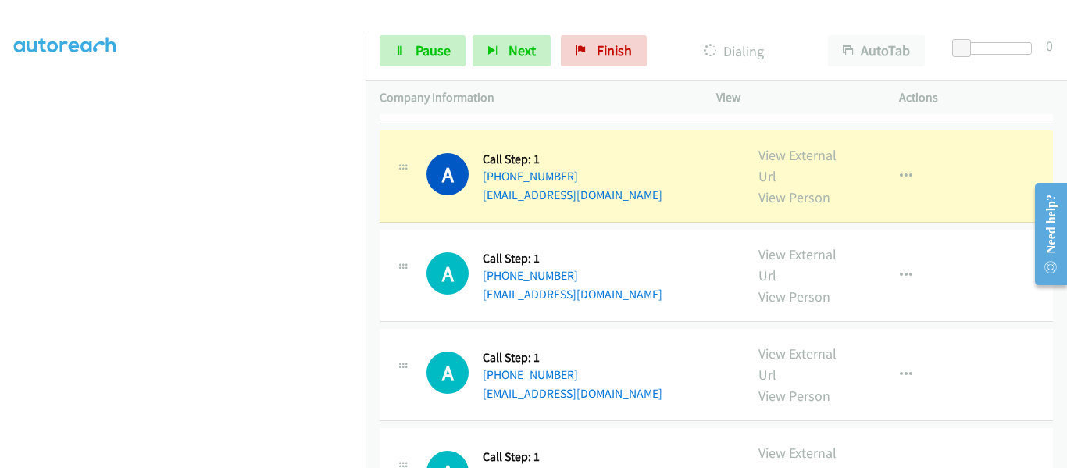
scroll to position [234, 0]
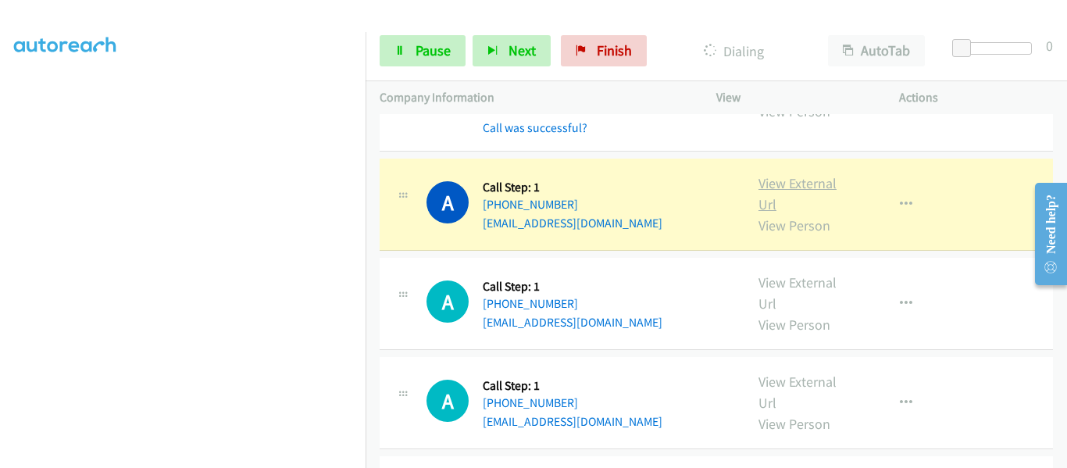
click at [796, 174] on link "View External Url" at bounding box center [797, 193] width 78 height 39
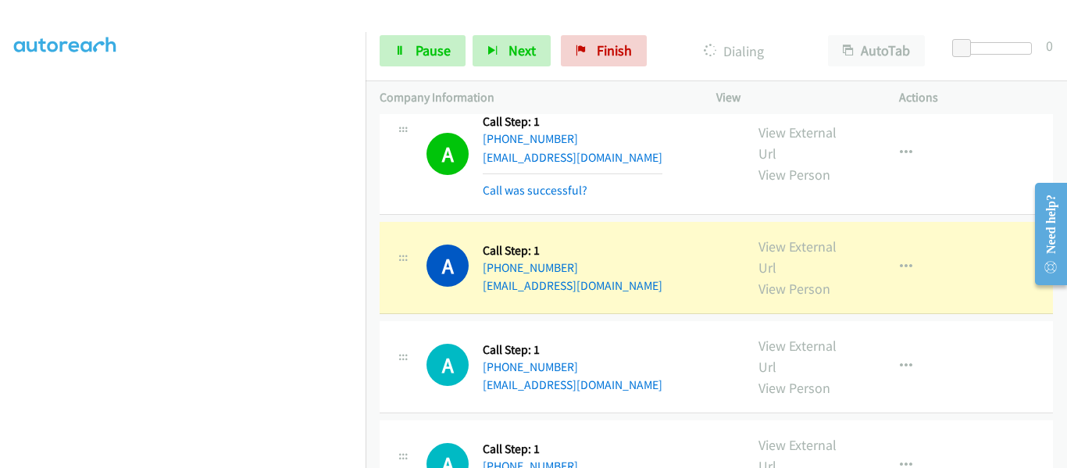
scroll to position [390, 0]
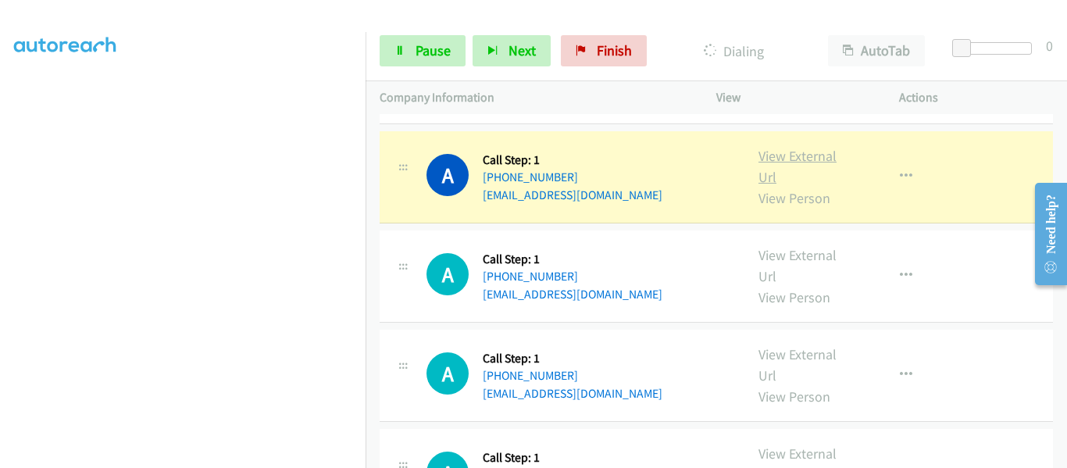
click at [800, 147] on link "View External Url" at bounding box center [797, 166] width 78 height 39
click at [416, 51] on span "Pause" at bounding box center [432, 50] width 35 height 18
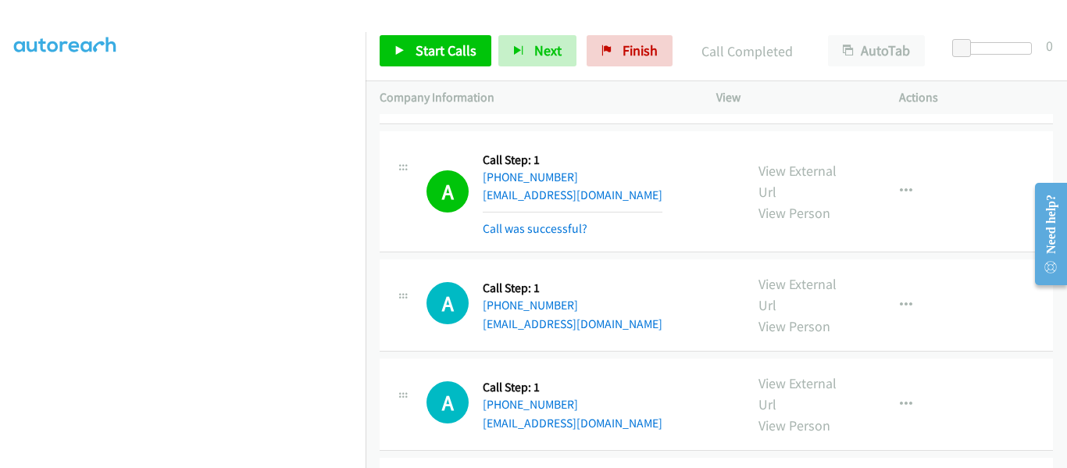
scroll to position [408, 0]
click at [394, 57] on link "Start Calls" at bounding box center [435, 50] width 112 height 31
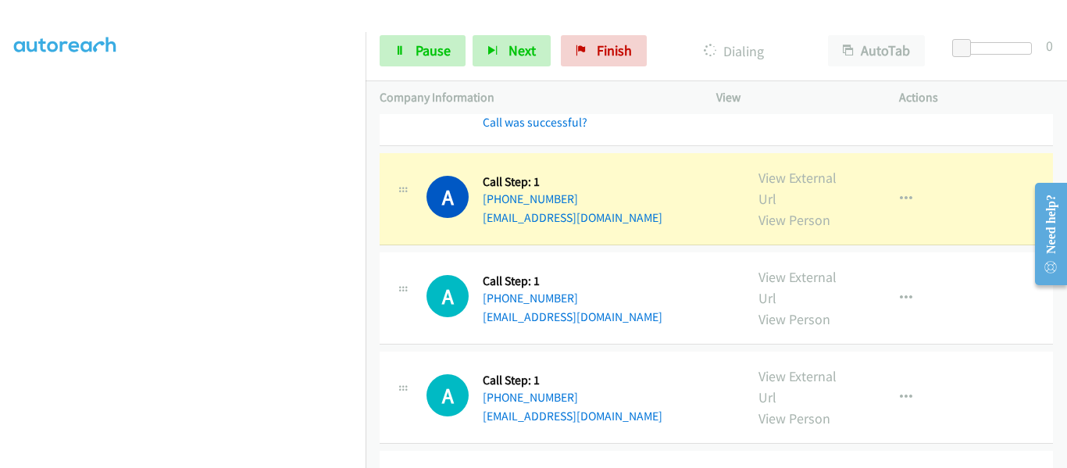
scroll to position [469, 0]
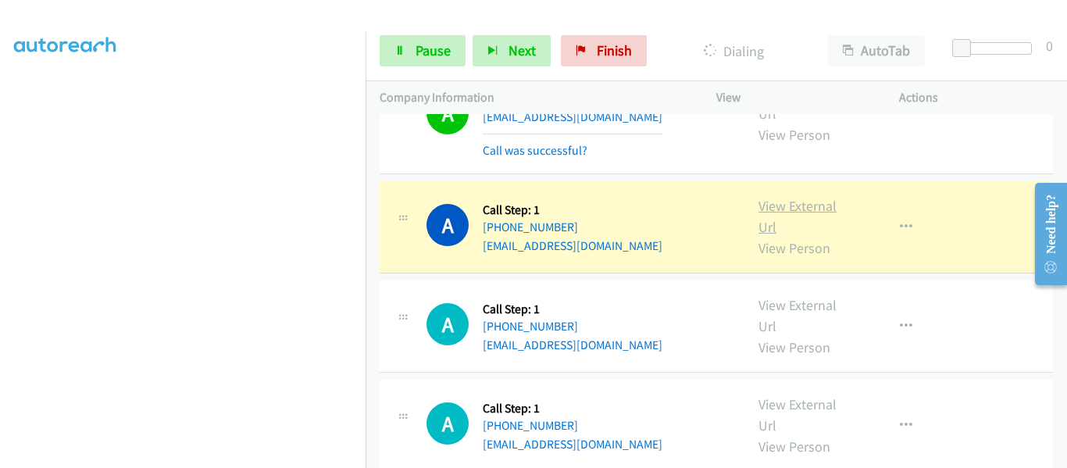
click at [792, 197] on link "View External Url" at bounding box center [797, 216] width 78 height 39
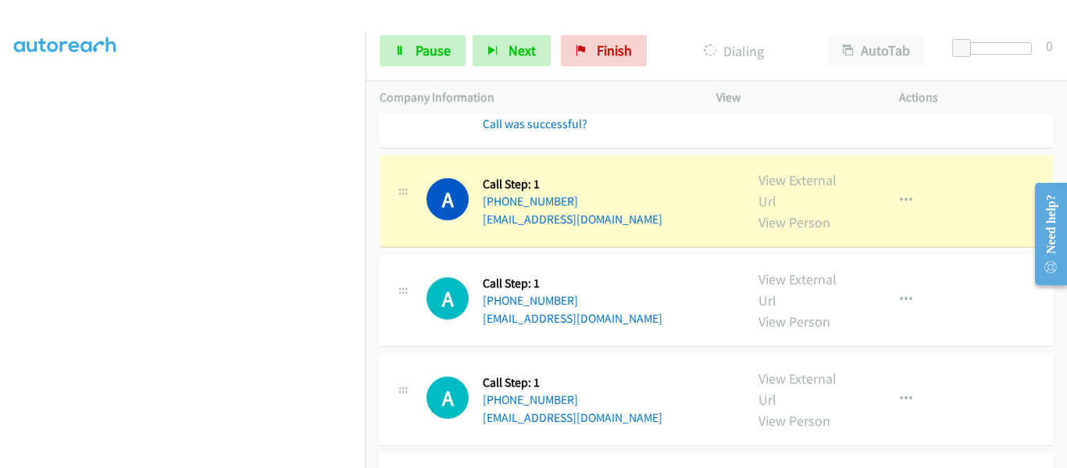
scroll to position [625, 0]
click at [804, 169] on link "View External Url" at bounding box center [797, 188] width 78 height 39
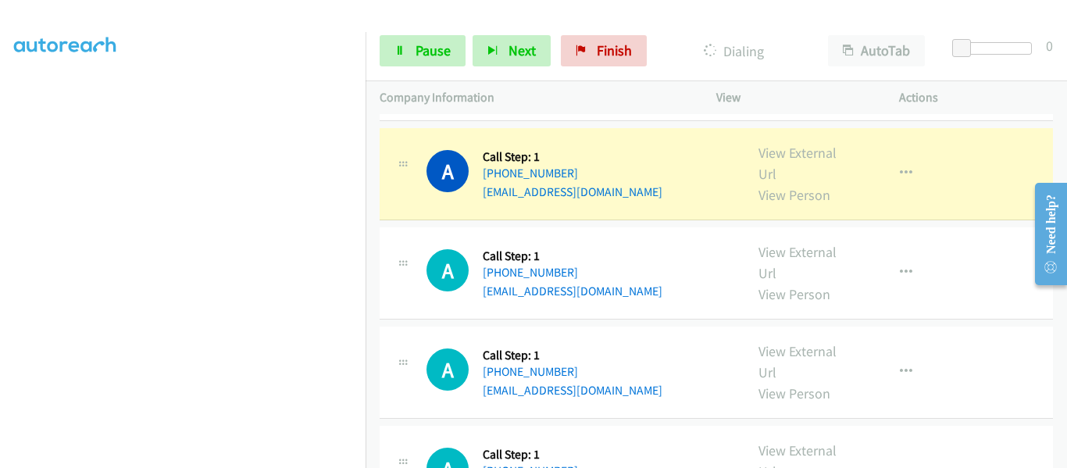
scroll to position [781, 0]
click at [789, 142] on link "View External Url" at bounding box center [797, 161] width 78 height 39
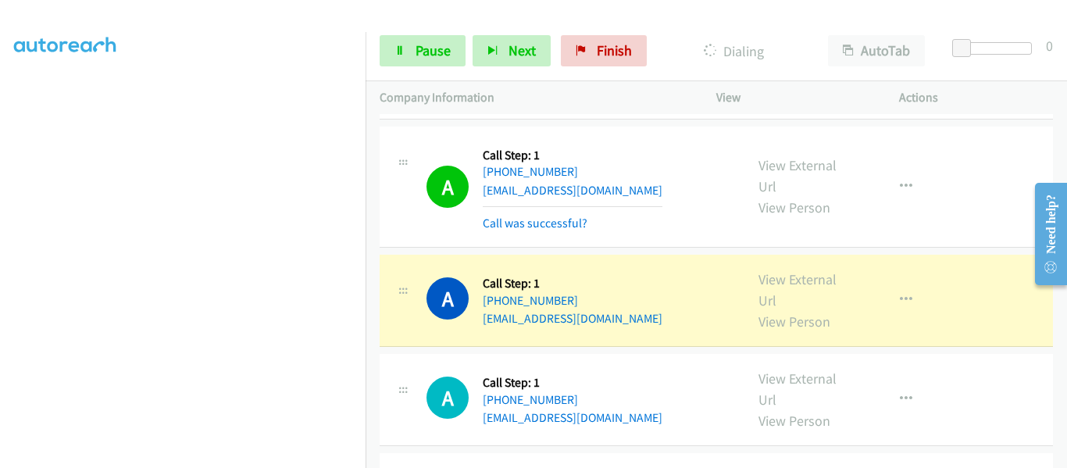
scroll to position [859, 0]
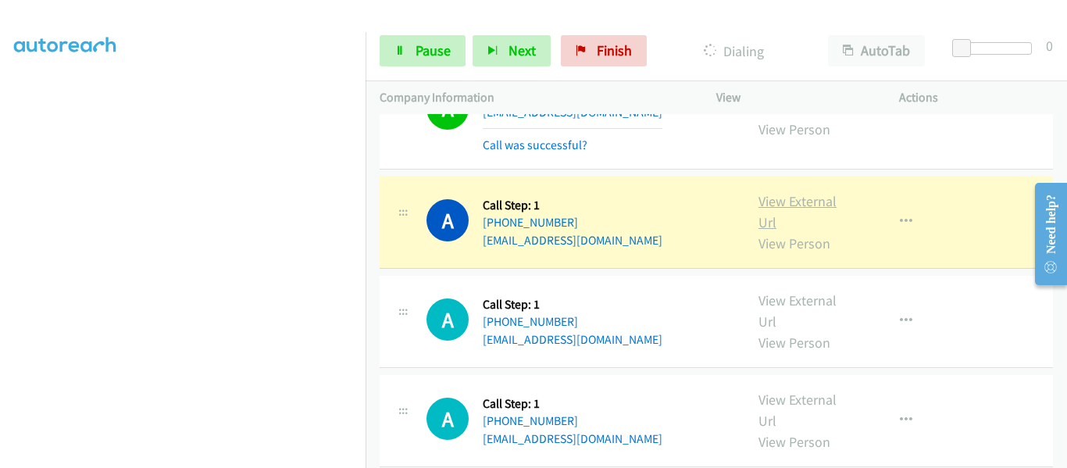
click at [813, 192] on link "View External Url" at bounding box center [797, 211] width 78 height 39
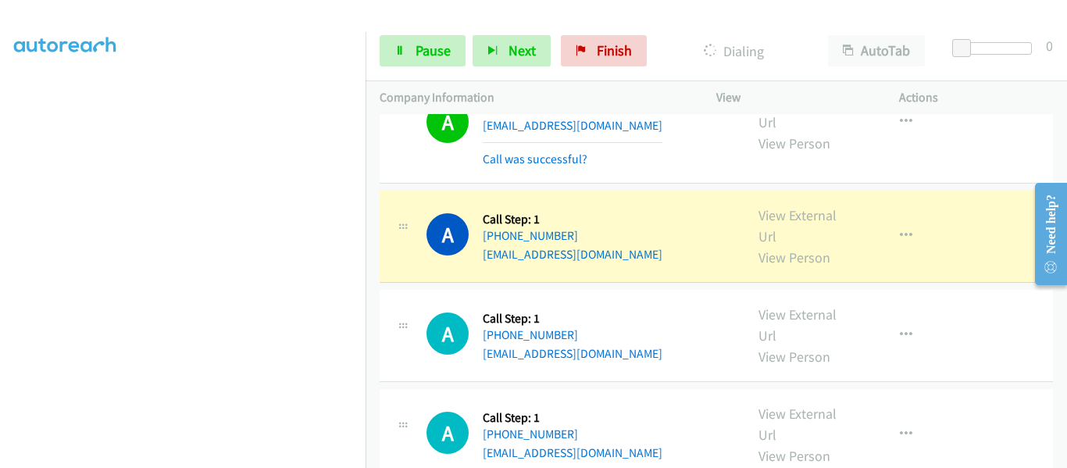
scroll to position [1015, 0]
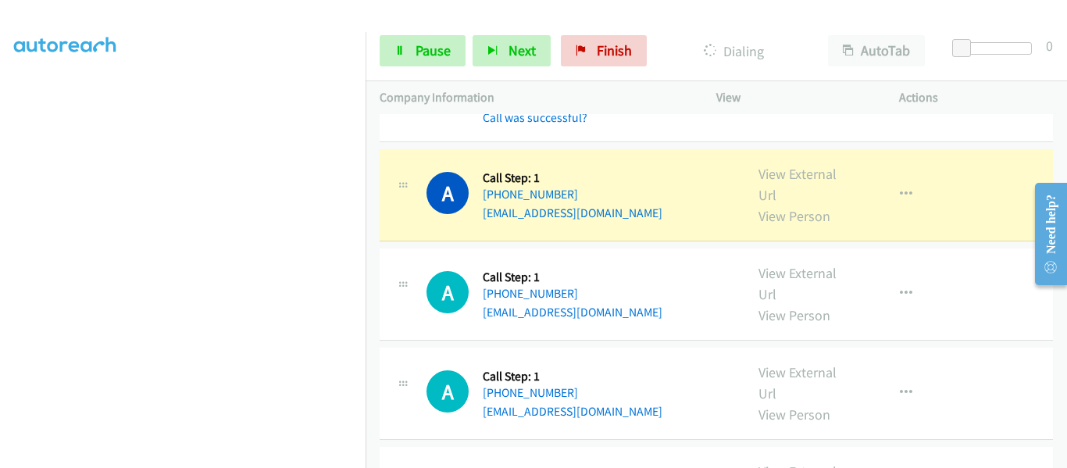
click at [776, 166] on div "View External Url View Person" at bounding box center [807, 194] width 98 height 63
click at [783, 165] on link "View External Url" at bounding box center [797, 184] width 78 height 39
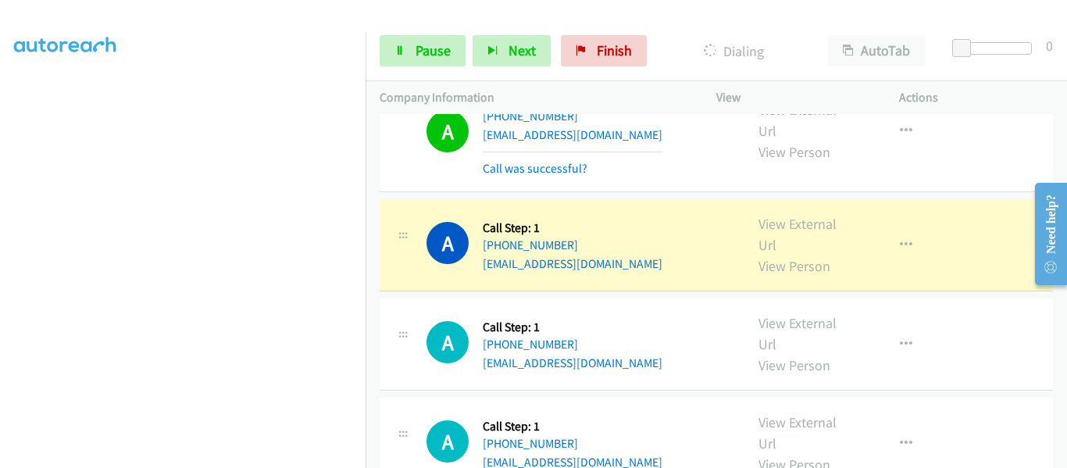
scroll to position [1171, 0]
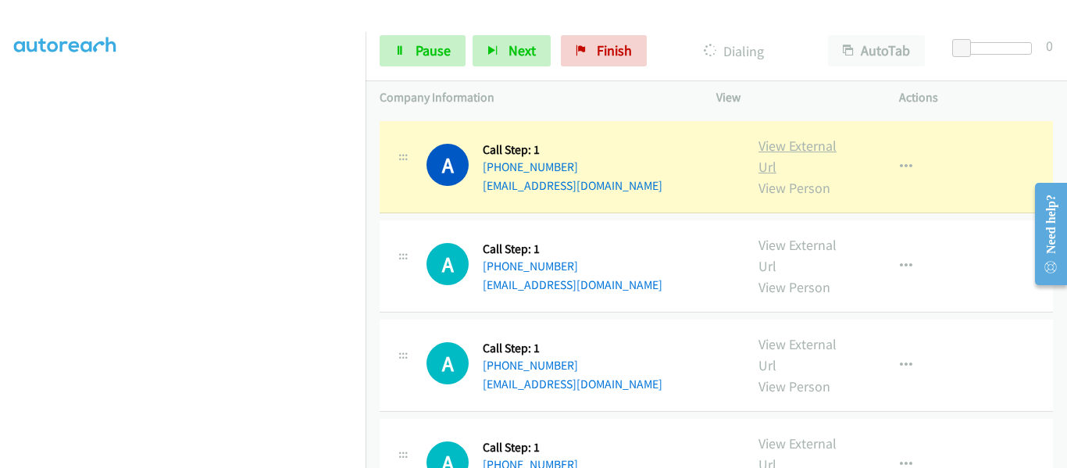
click at [771, 137] on link "View External Url" at bounding box center [797, 156] width 78 height 39
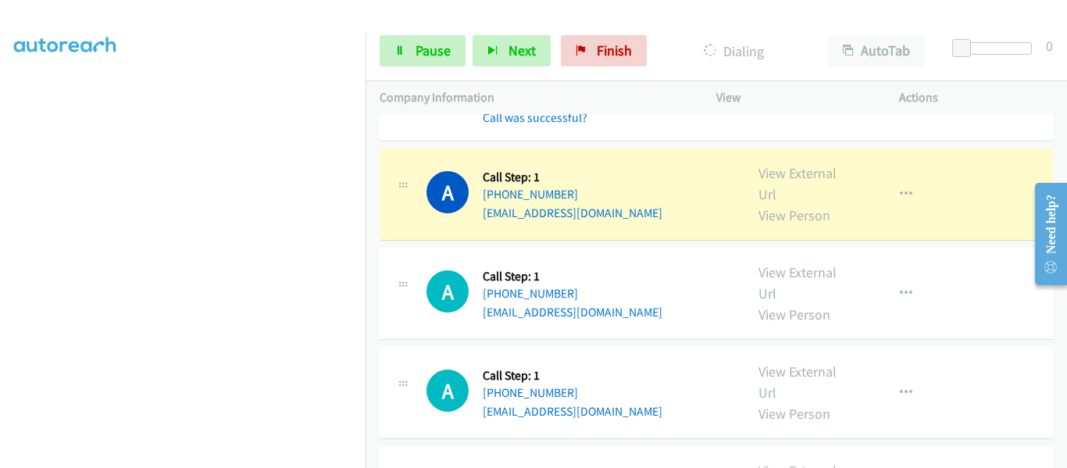
scroll to position [1406, 0]
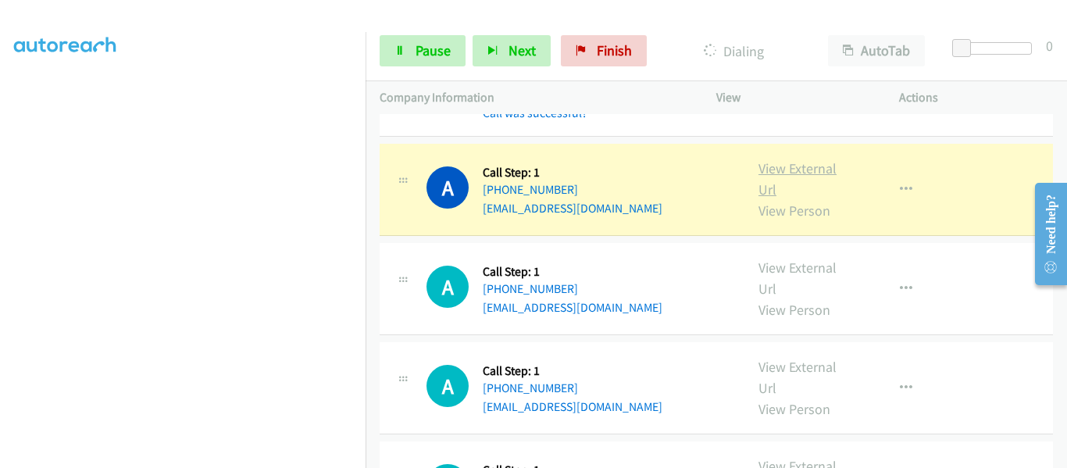
click at [792, 159] on link "View External Url" at bounding box center [797, 178] width 78 height 39
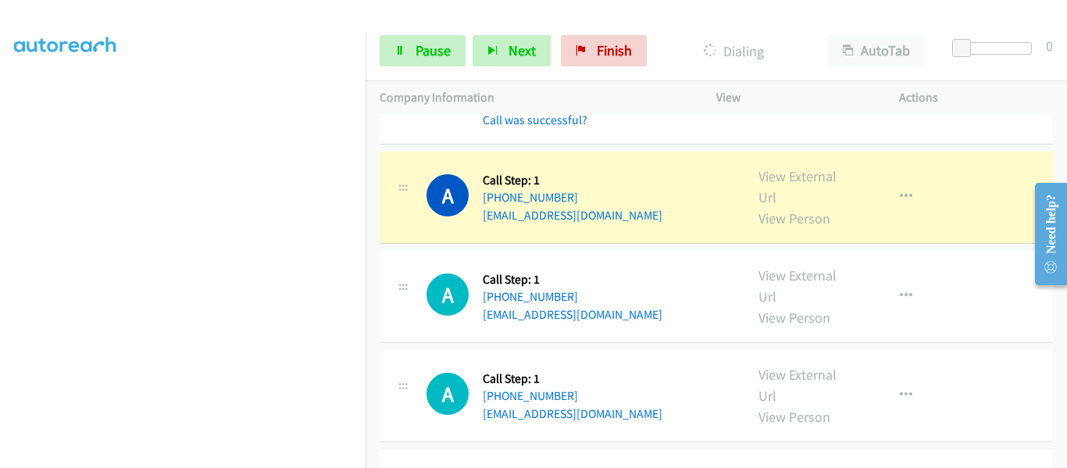
scroll to position [1562, 0]
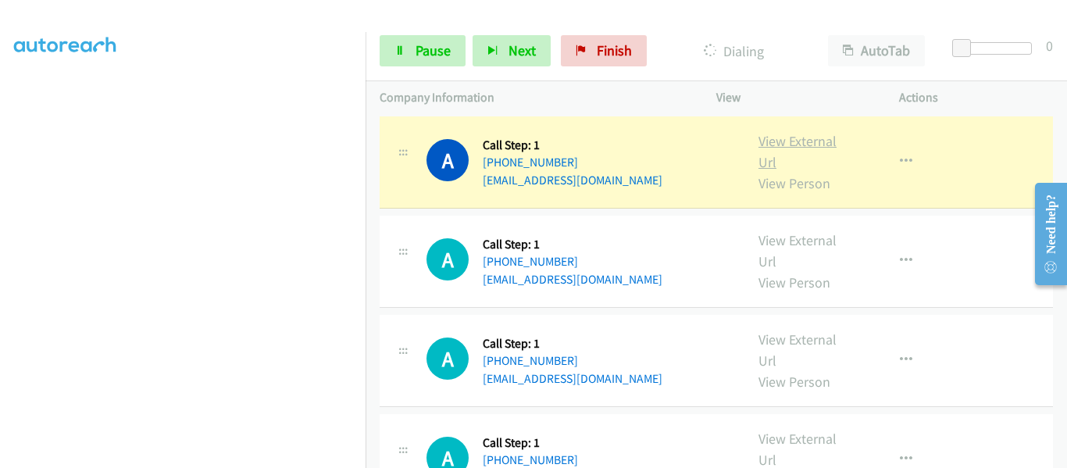
click at [796, 132] on link "View External Url" at bounding box center [797, 151] width 78 height 39
click at [407, 51] on link "Pause" at bounding box center [422, 50] width 86 height 31
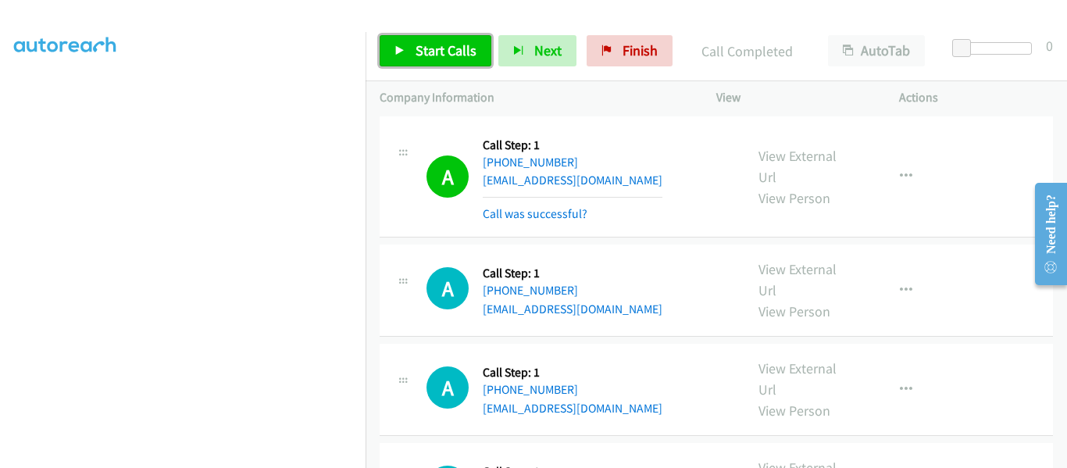
click at [417, 55] on span "Start Calls" at bounding box center [445, 50] width 61 height 18
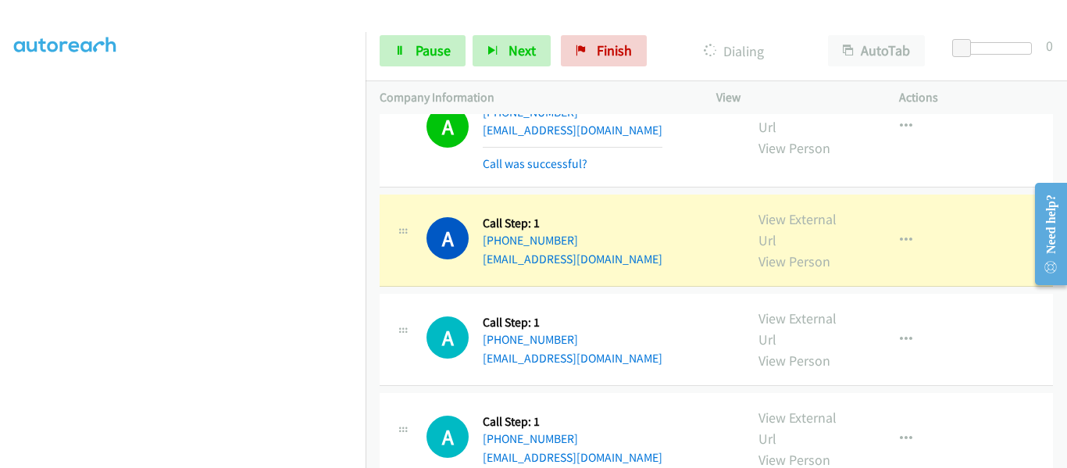
scroll to position [1640, 0]
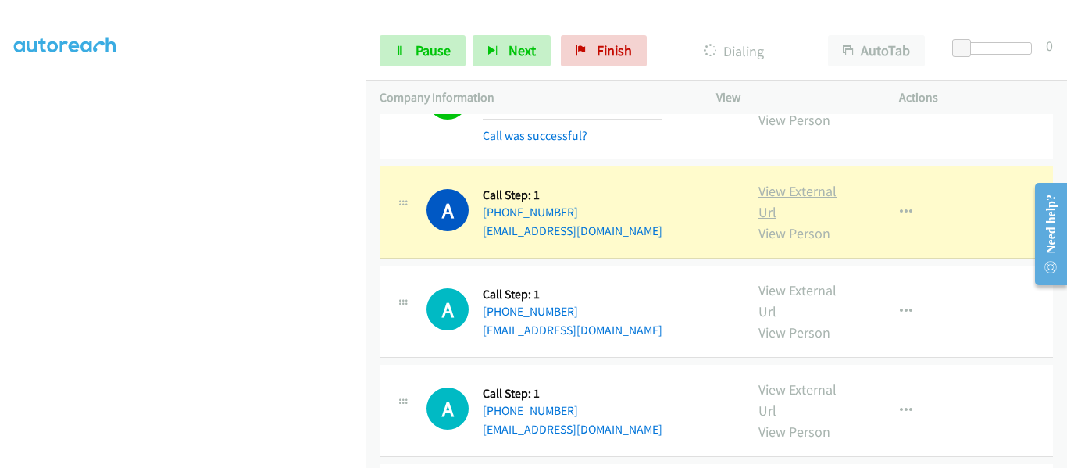
click at [786, 182] on link "View External Url" at bounding box center [797, 201] width 78 height 39
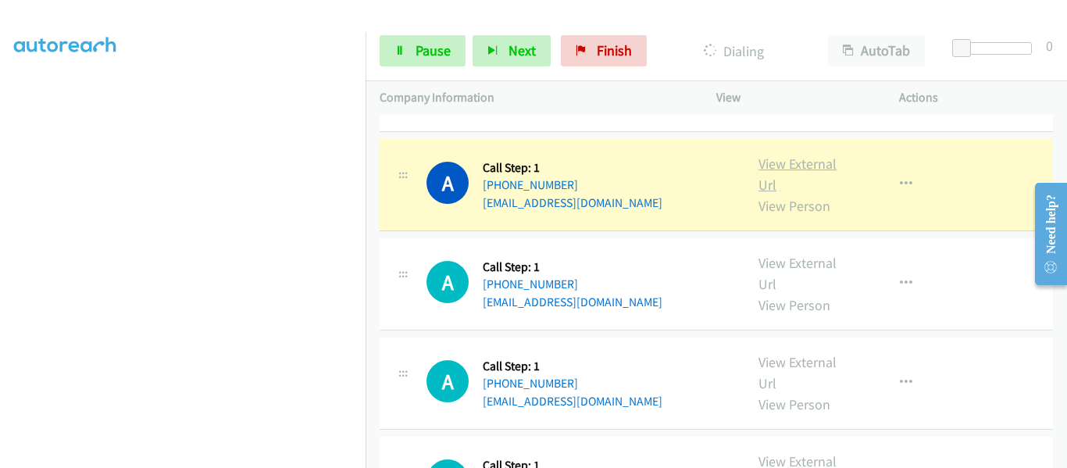
click at [800, 155] on link "View External Url" at bounding box center [797, 174] width 78 height 39
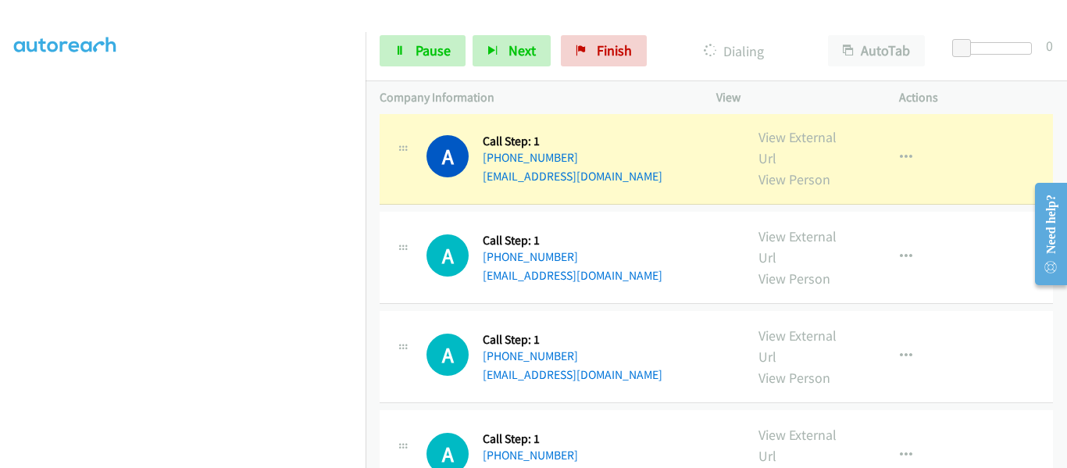
scroll to position [1952, 0]
click at [805, 127] on link "View External Url" at bounding box center [797, 146] width 78 height 39
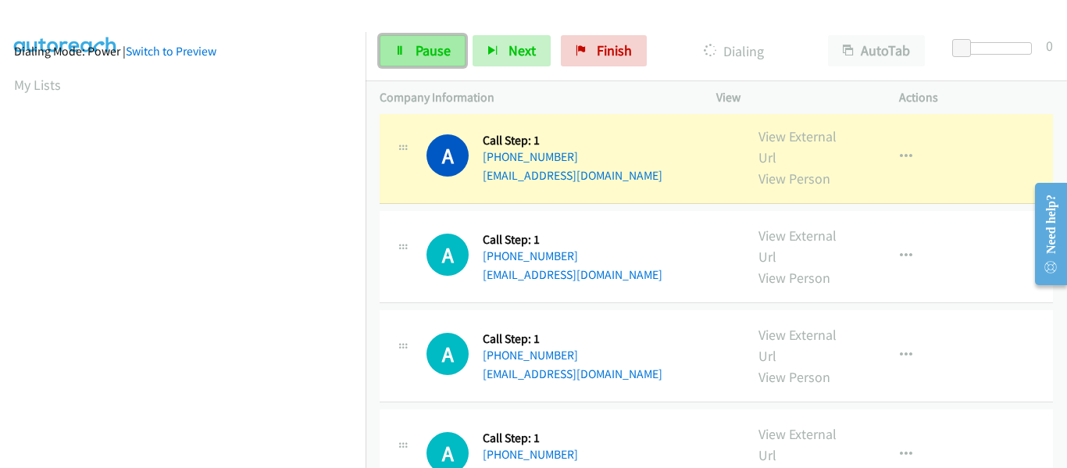
click at [423, 53] on span "Pause" at bounding box center [432, 50] width 35 height 18
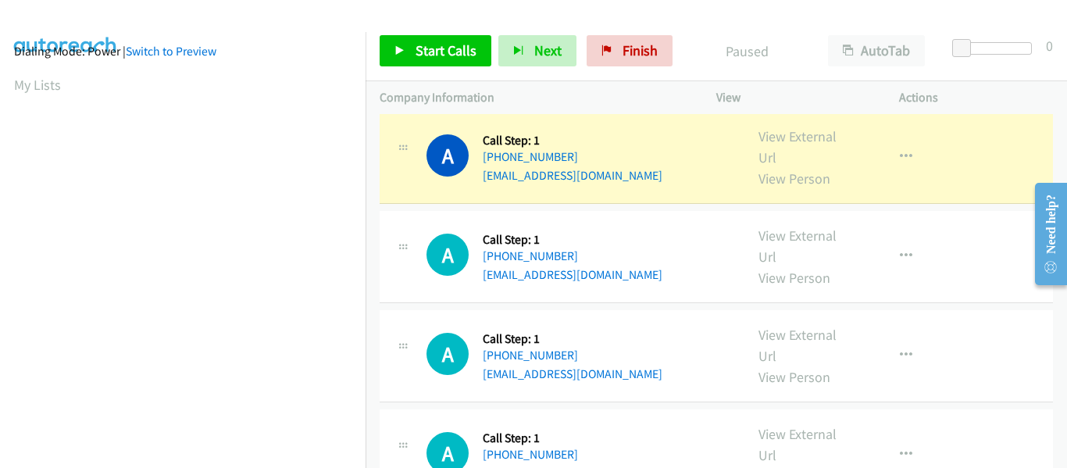
scroll to position [408, 0]
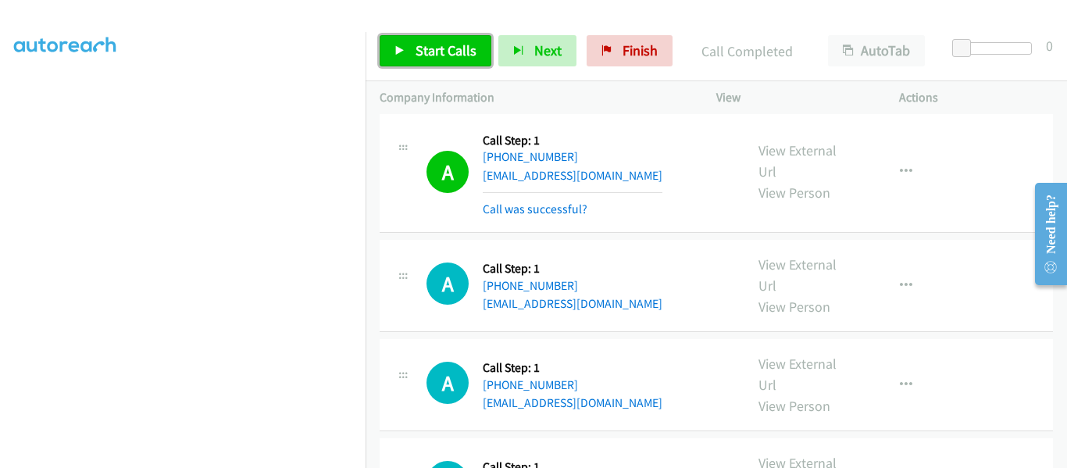
click at [404, 47] on icon at bounding box center [399, 51] width 11 height 11
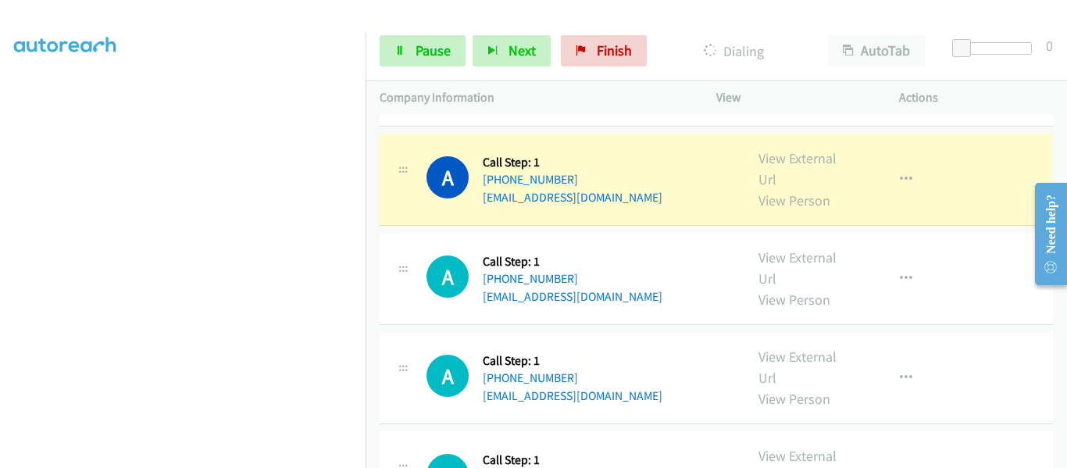
scroll to position [2030, 0]
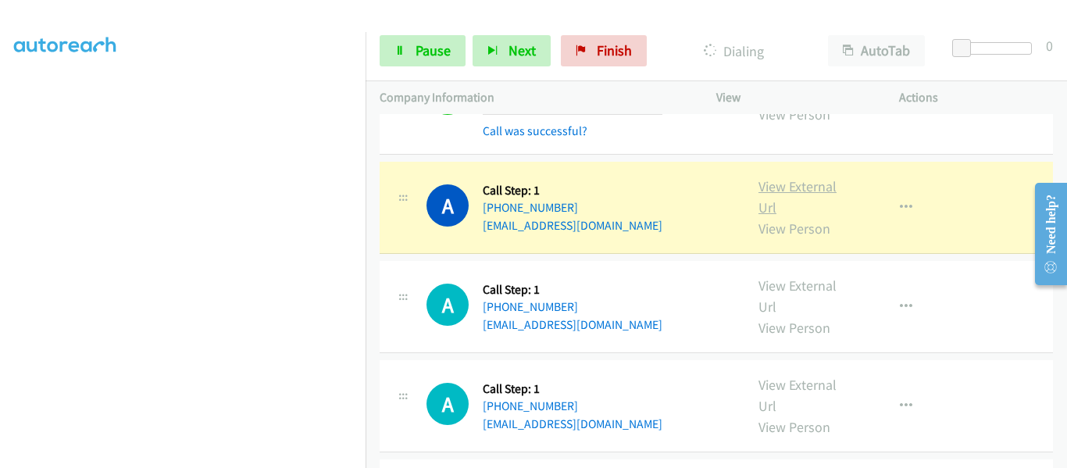
click at [793, 177] on link "View External Url" at bounding box center [797, 196] width 78 height 39
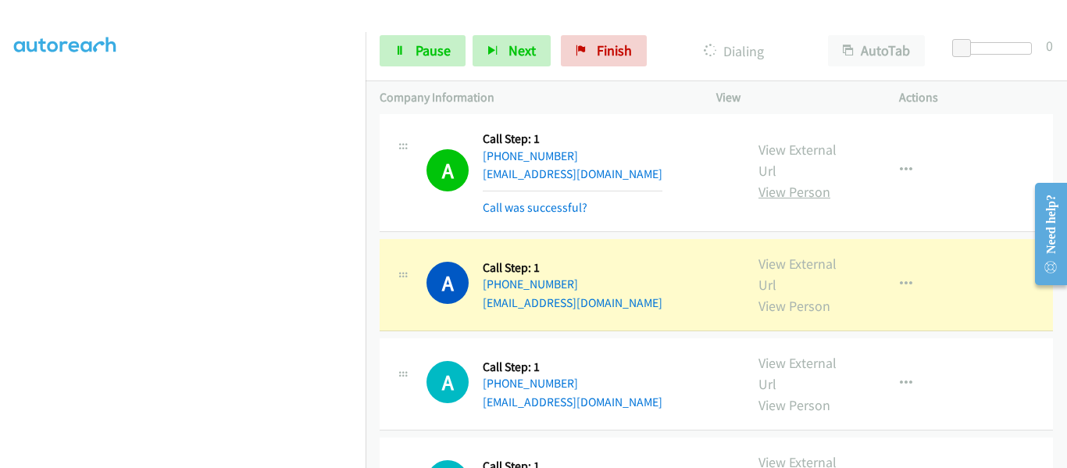
scroll to position [2108, 0]
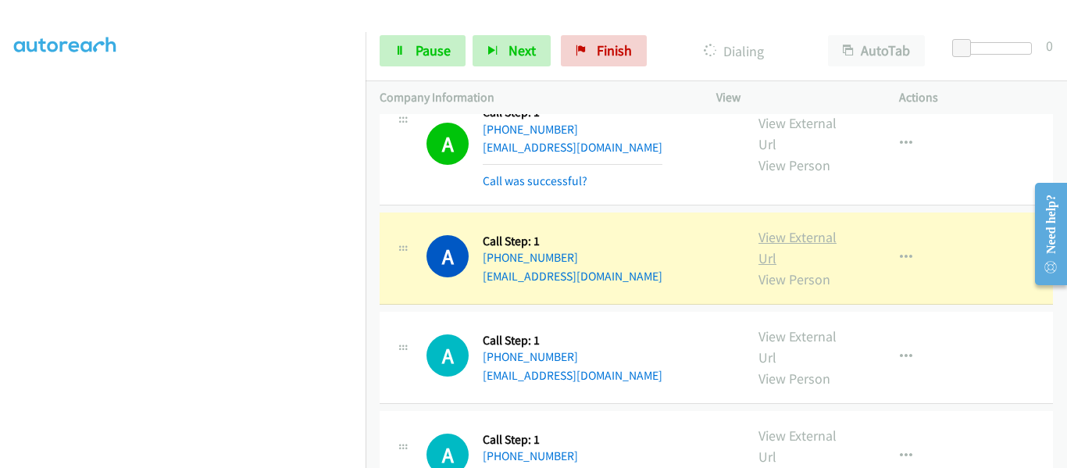
click at [799, 228] on link "View External Url" at bounding box center [797, 247] width 78 height 39
click at [902, 251] on icon "button" at bounding box center [906, 257] width 12 height 12
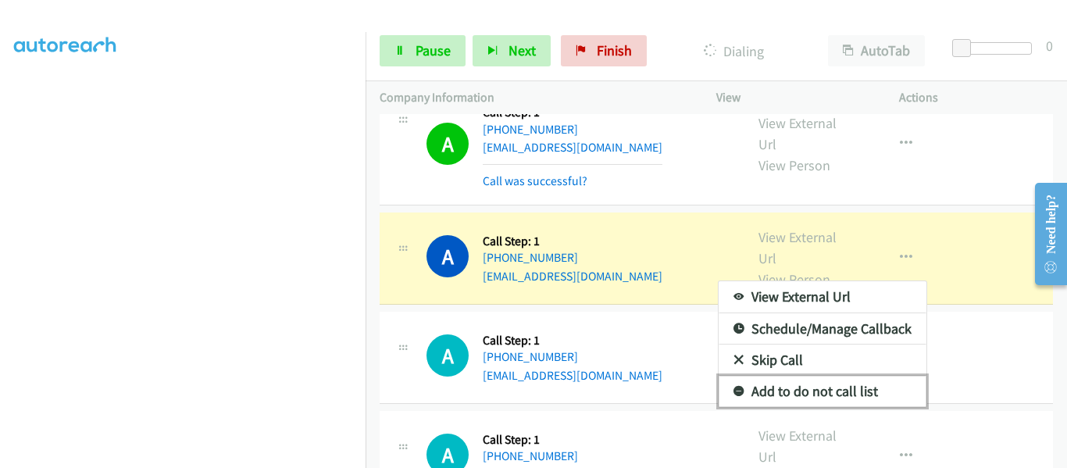
click at [834, 377] on link "Add to do not call list" at bounding box center [822, 391] width 208 height 31
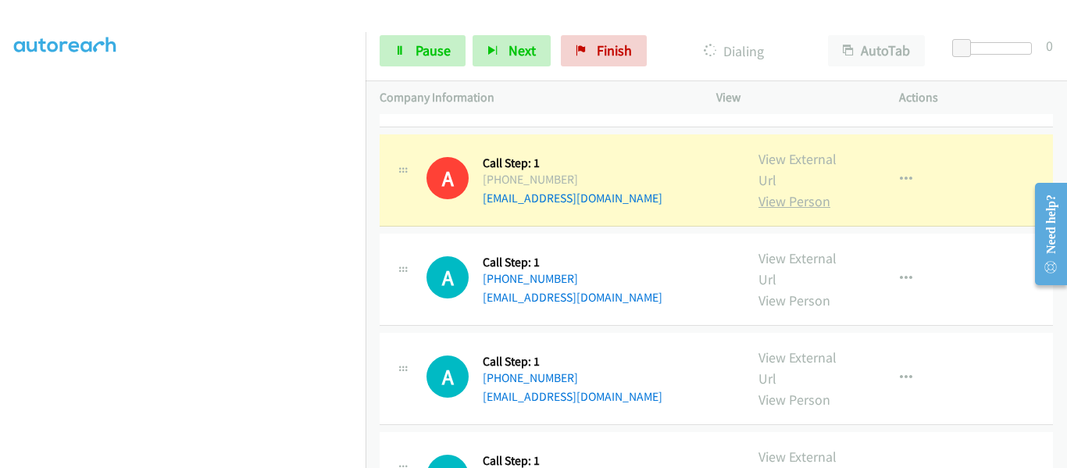
scroll to position [2264, 0]
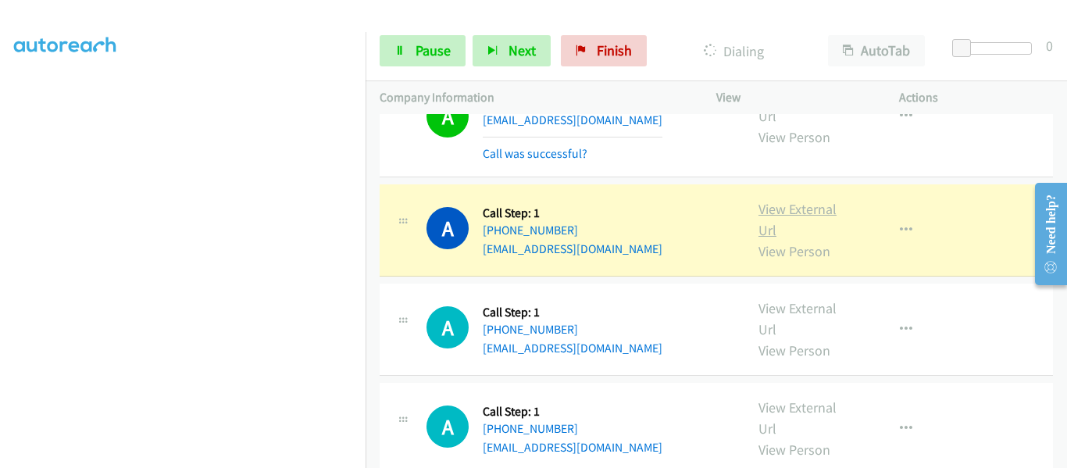
click at [781, 200] on link "View External Url" at bounding box center [797, 219] width 78 height 39
click at [901, 224] on icon "button" at bounding box center [906, 230] width 12 height 12
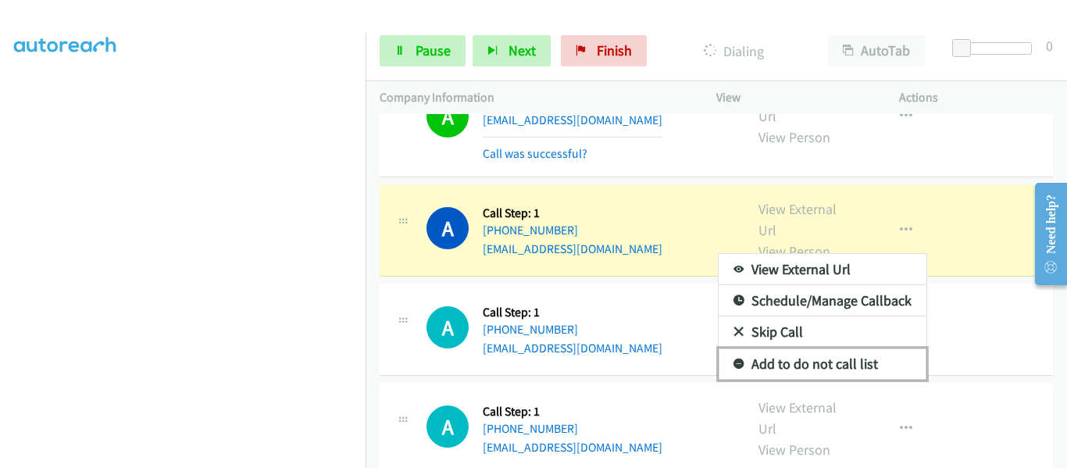
click at [835, 348] on link "Add to do not call list" at bounding box center [822, 363] width 208 height 31
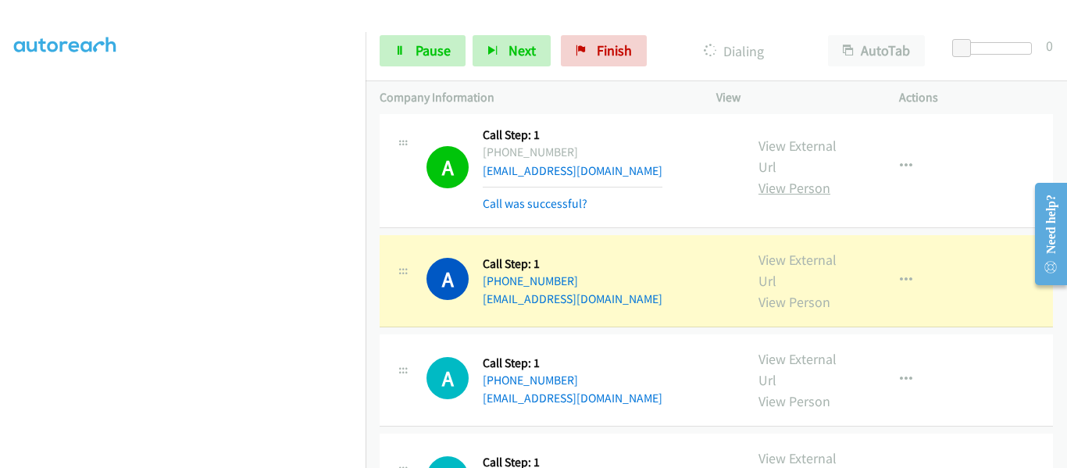
scroll to position [2421, 0]
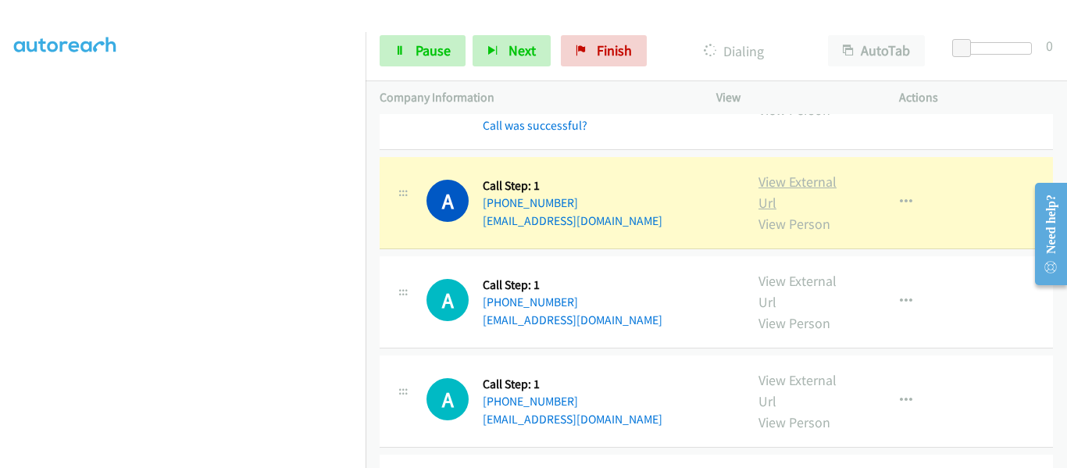
click at [800, 173] on link "View External Url" at bounding box center [797, 192] width 78 height 39
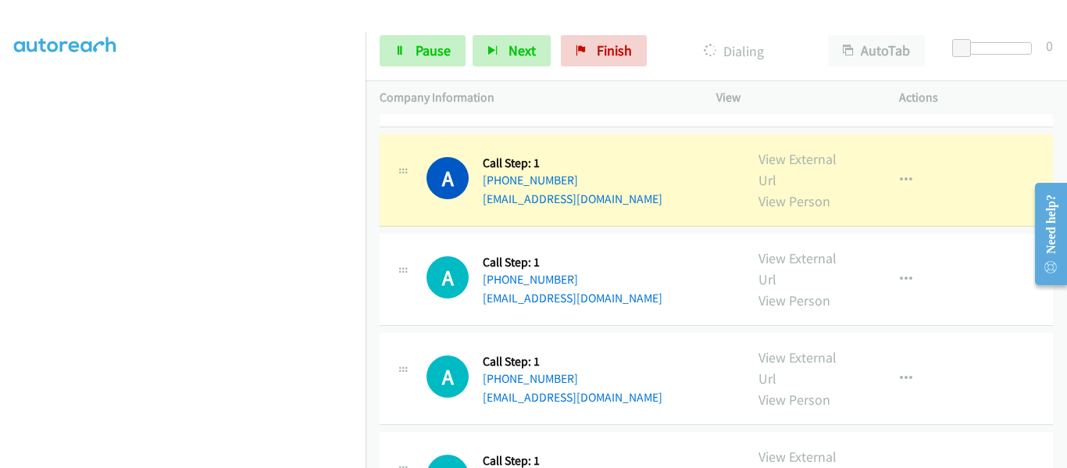
scroll to position [2577, 0]
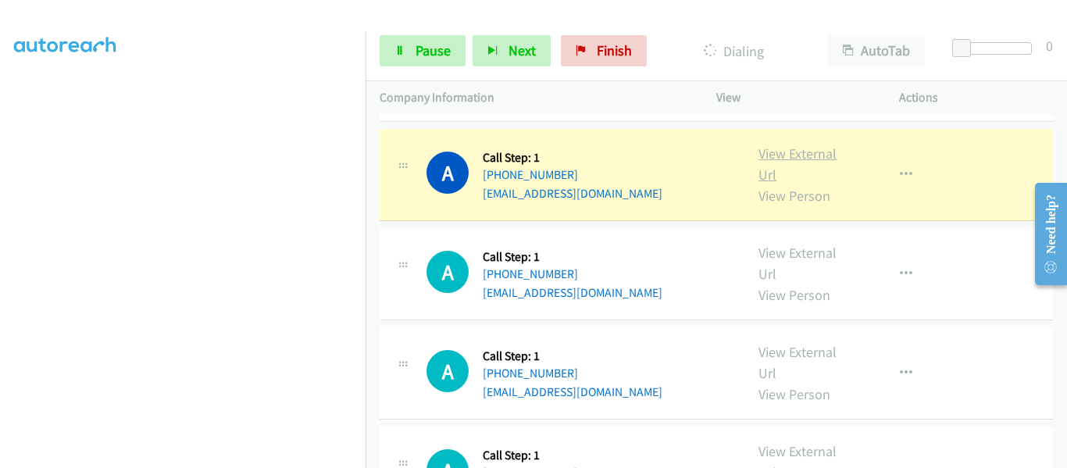
click at [793, 144] on link "View External Url" at bounding box center [797, 163] width 78 height 39
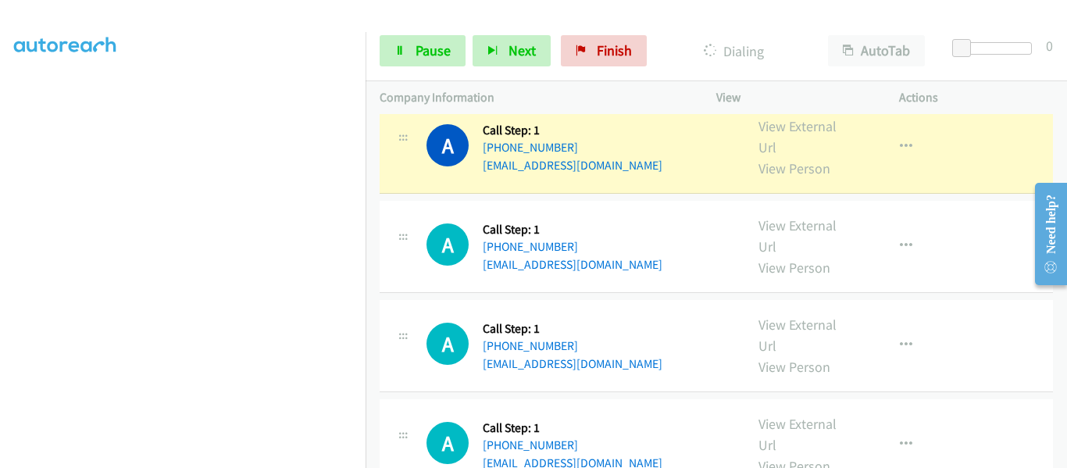
scroll to position [2655, 0]
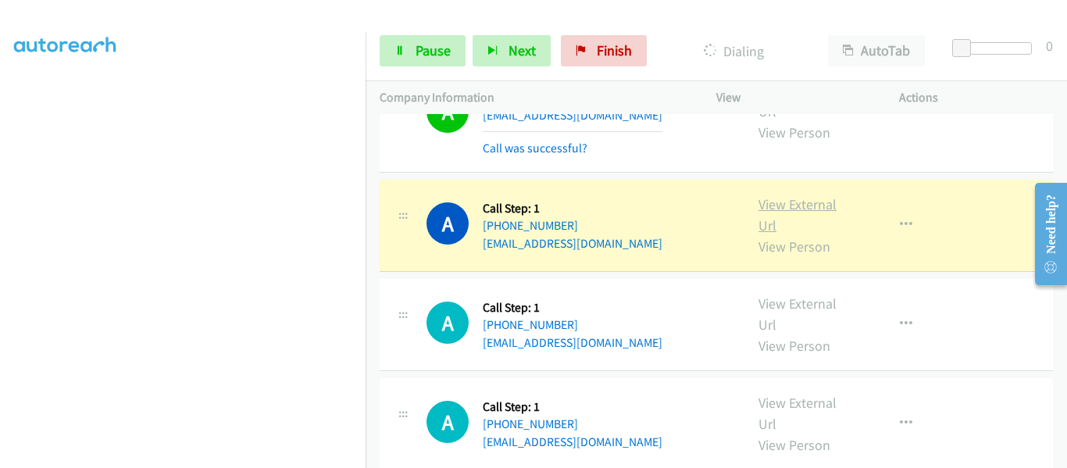
click at [810, 195] on link "View External Url" at bounding box center [797, 214] width 78 height 39
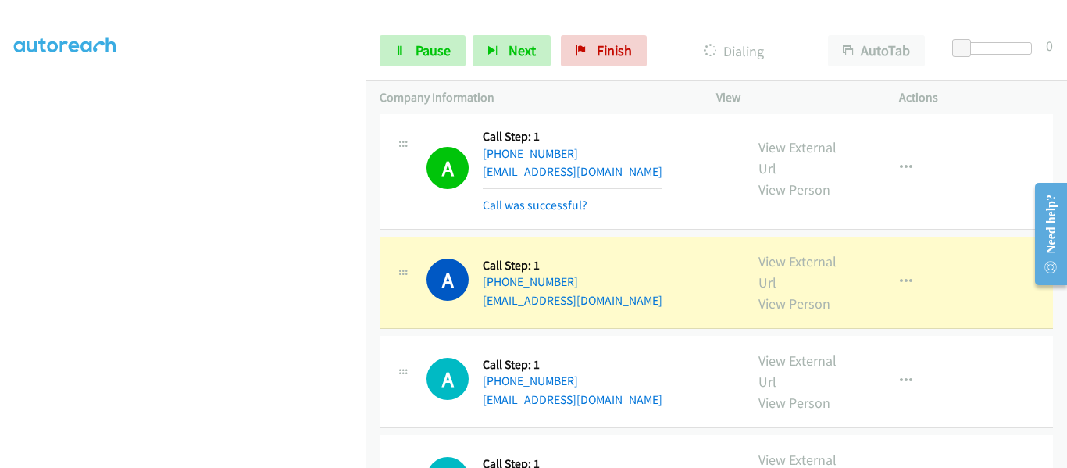
scroll to position [2811, 0]
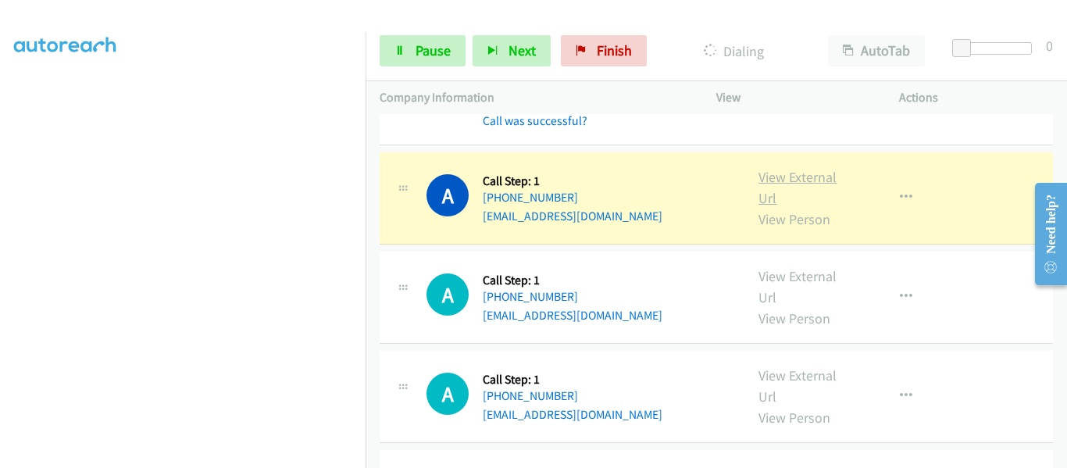
click at [796, 168] on link "View External Url" at bounding box center [797, 187] width 78 height 39
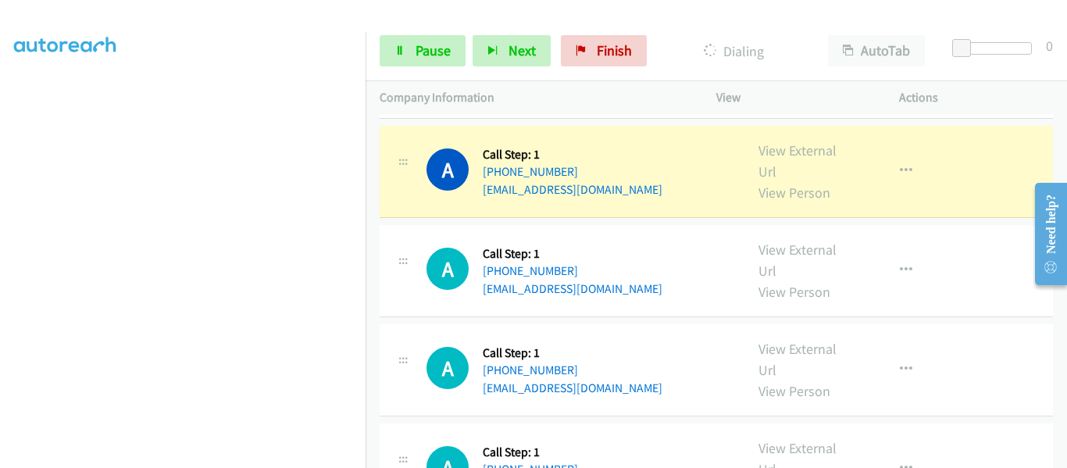
scroll to position [2967, 0]
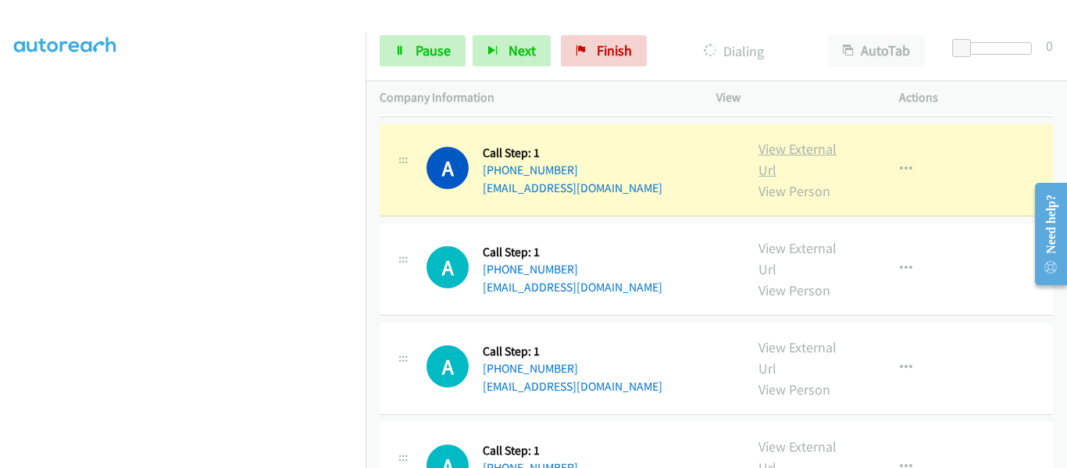
click at [794, 140] on link "View External Url" at bounding box center [797, 159] width 78 height 39
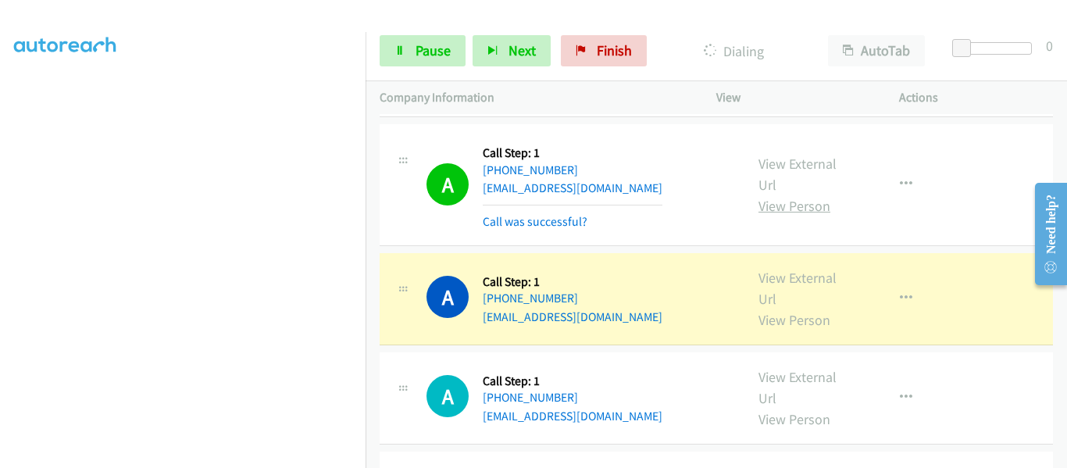
scroll to position [3045, 0]
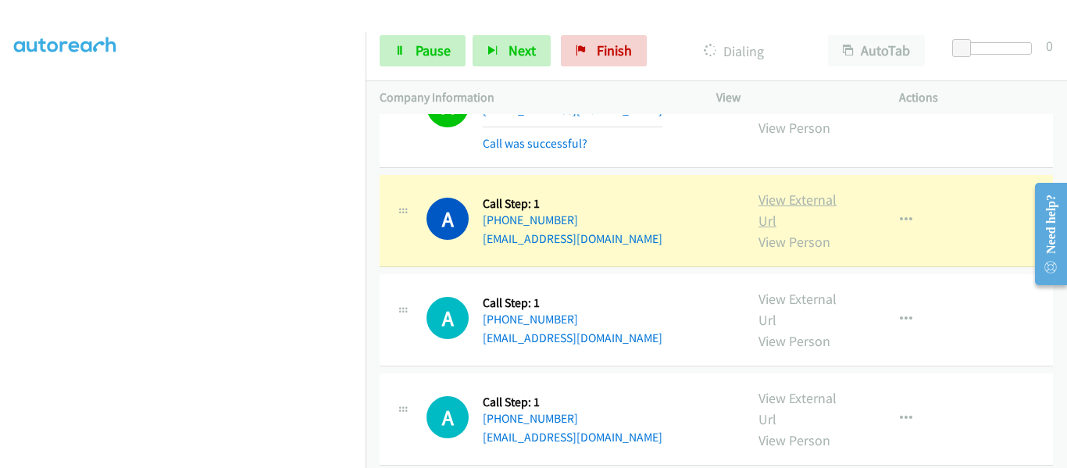
click at [821, 191] on link "View External Url" at bounding box center [797, 210] width 78 height 39
click at [900, 214] on icon "button" at bounding box center [906, 220] width 12 height 12
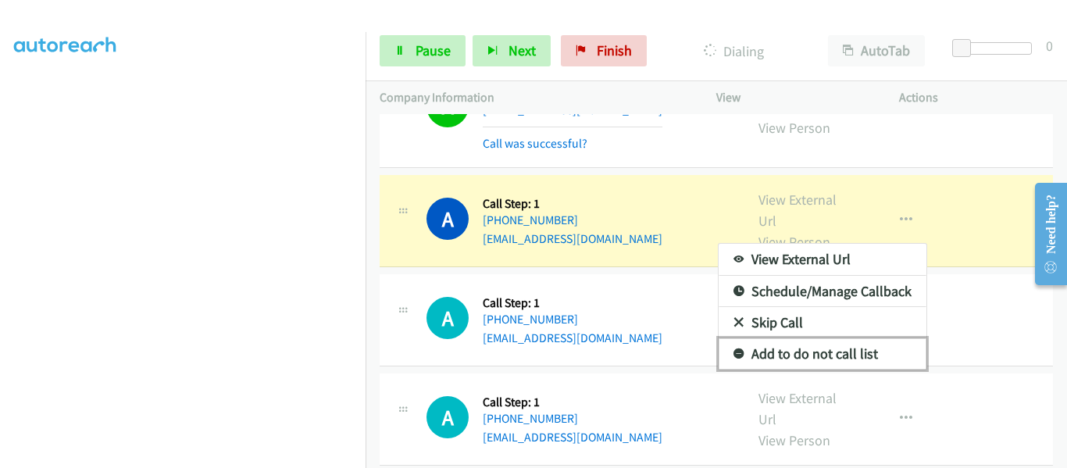
click at [823, 339] on link "Add to do not call list" at bounding box center [822, 353] width 208 height 31
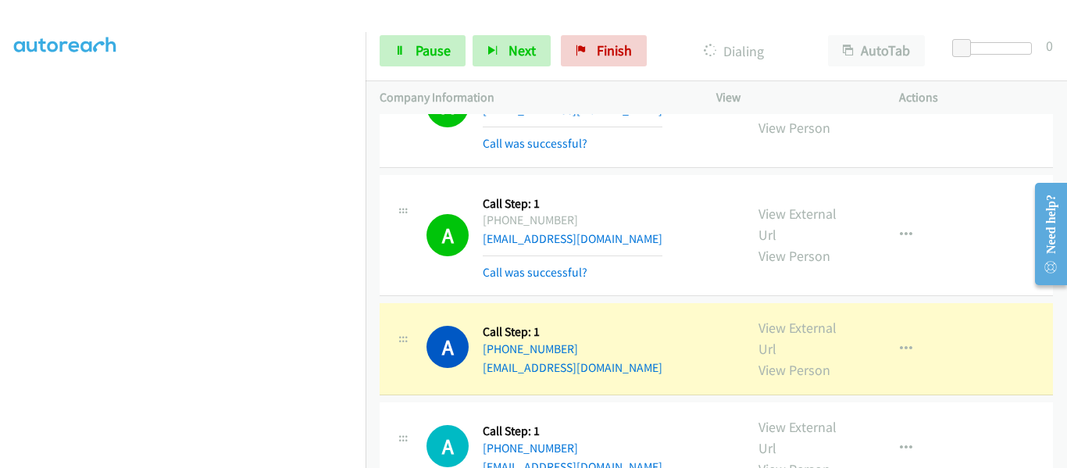
scroll to position [3201, 0]
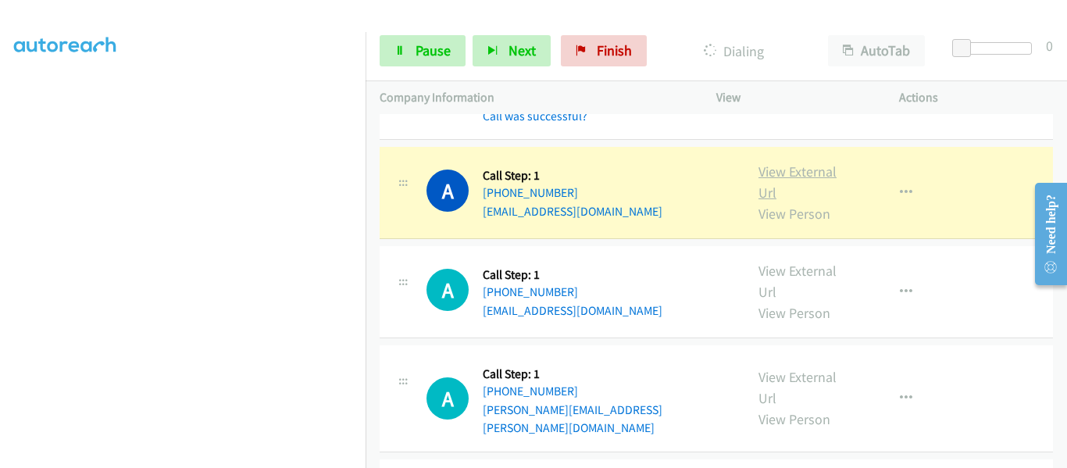
click at [803, 162] on link "View External Url" at bounding box center [797, 181] width 78 height 39
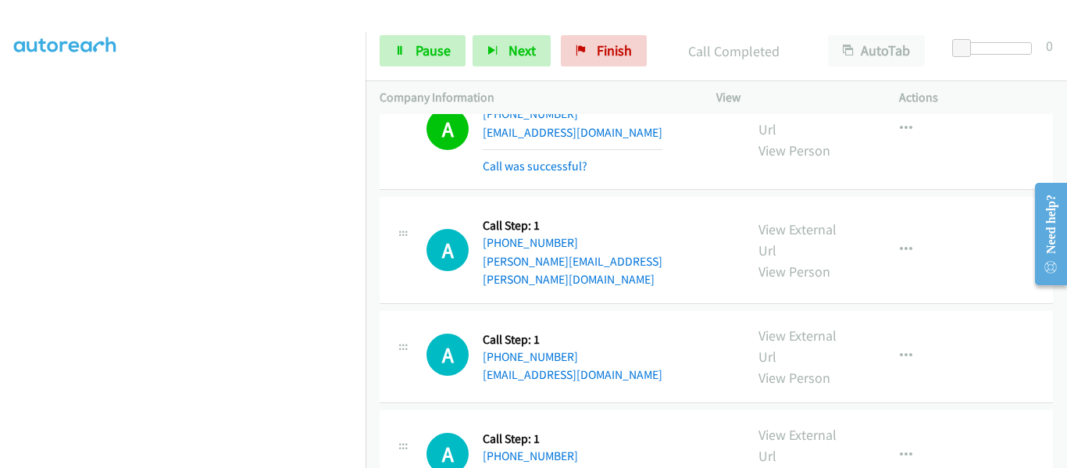
scroll to position [3436, 0]
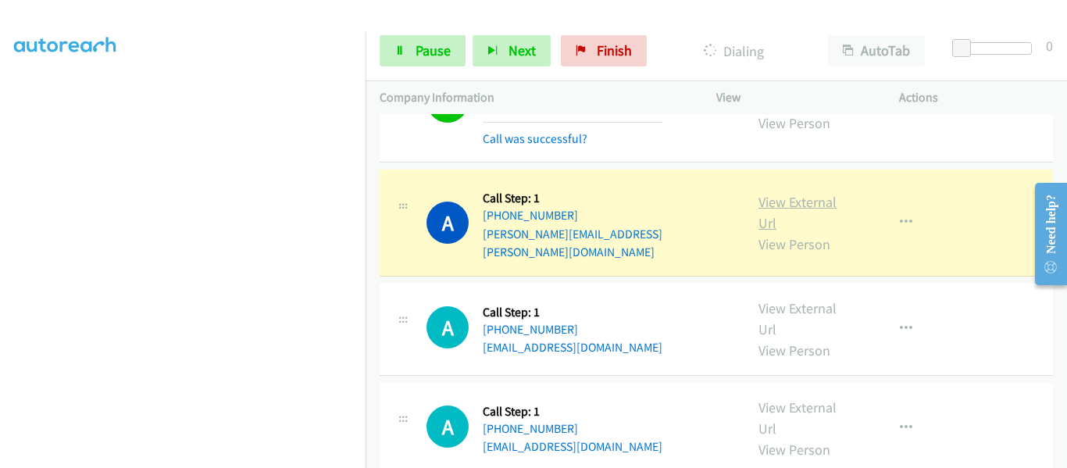
click at [807, 193] on link "View External Url" at bounding box center [797, 212] width 78 height 39
click at [900, 216] on icon "button" at bounding box center [906, 222] width 12 height 12
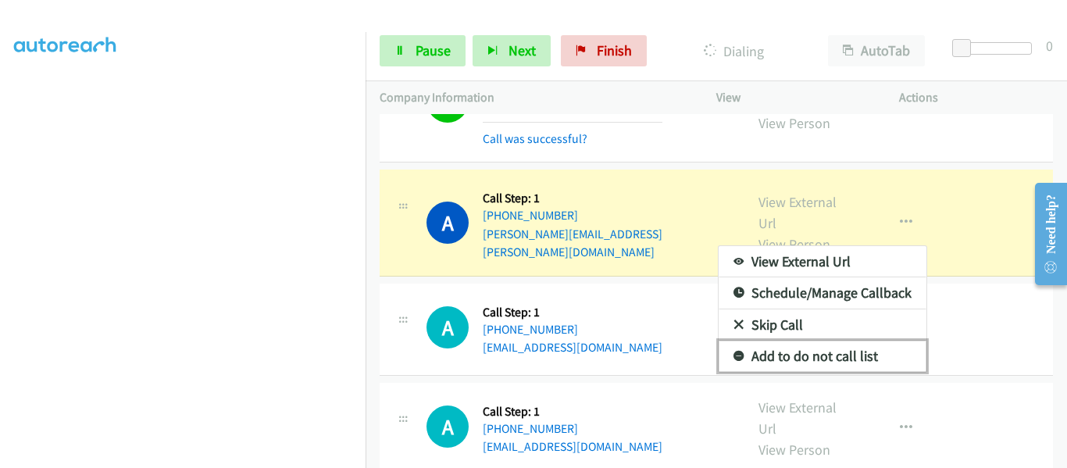
click at [846, 340] on link "Add to do not call list" at bounding box center [822, 355] width 208 height 31
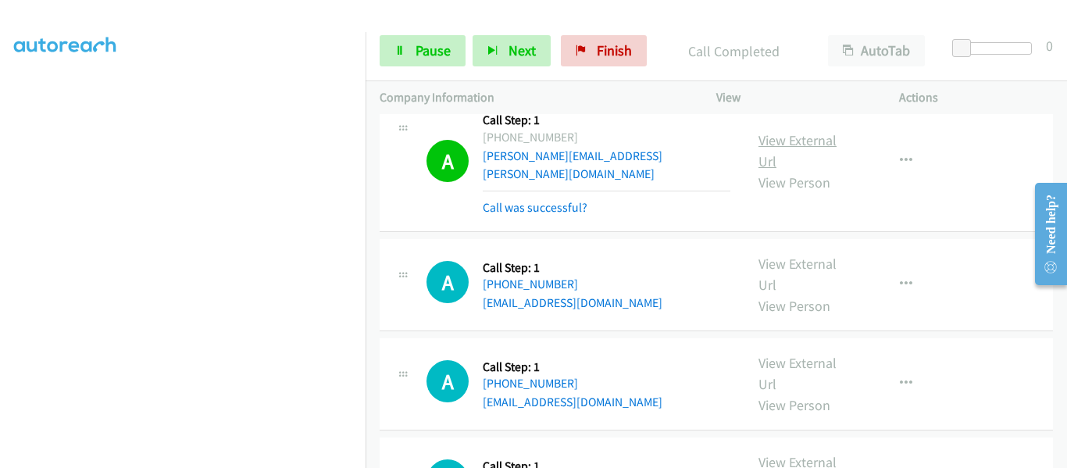
scroll to position [3592, 0]
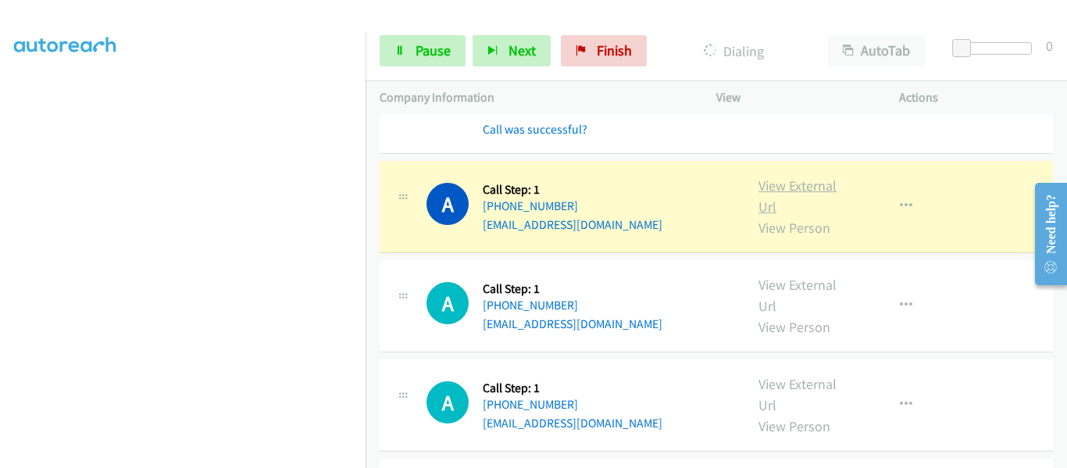
click at [812, 176] on link "View External Url" at bounding box center [797, 195] width 78 height 39
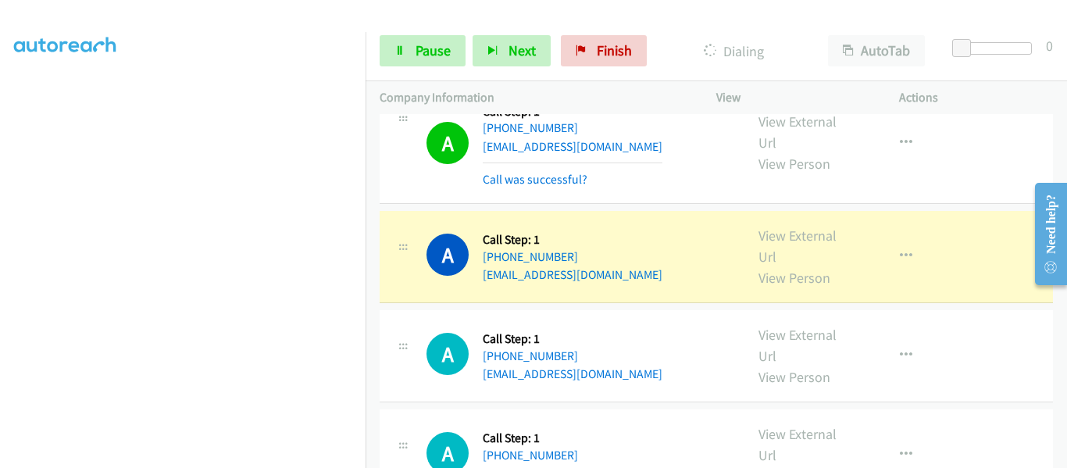
scroll to position [3748, 0]
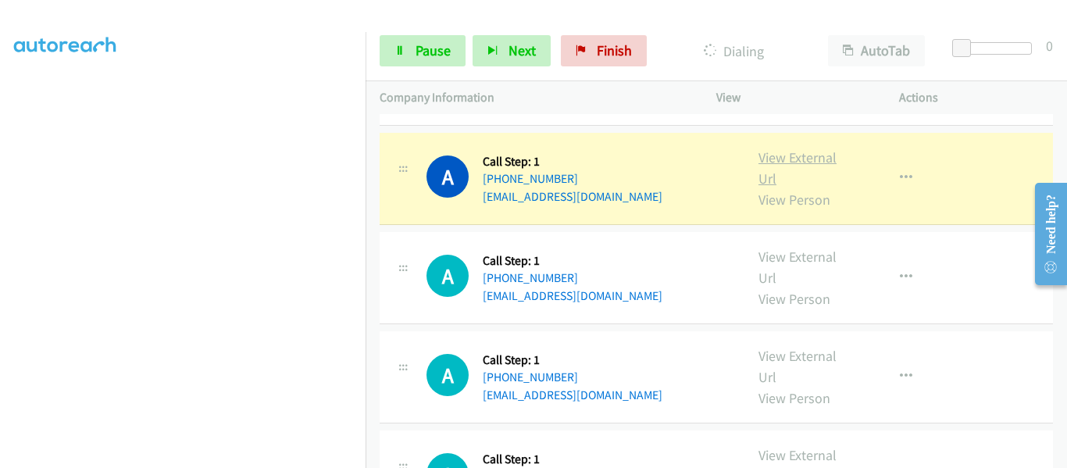
click at [792, 148] on link "View External Url" at bounding box center [797, 167] width 78 height 39
click at [398, 52] on icon at bounding box center [399, 51] width 11 height 11
